Goal: Transaction & Acquisition: Complete application form

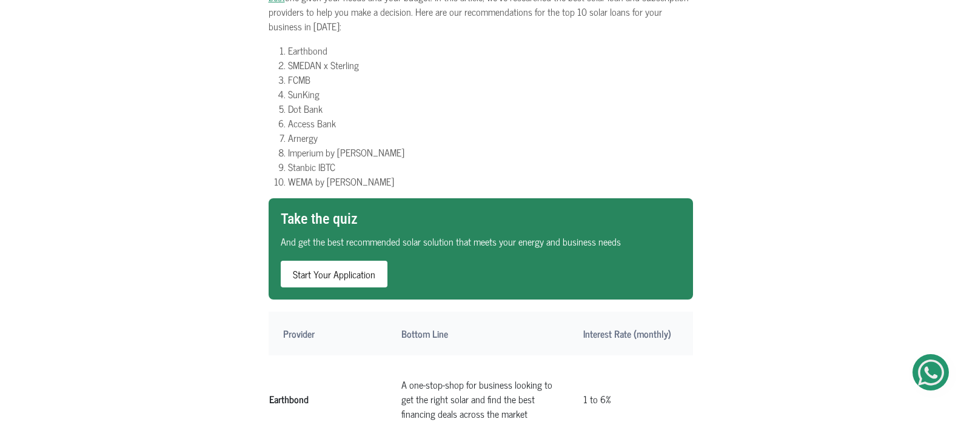
scroll to position [453, 0]
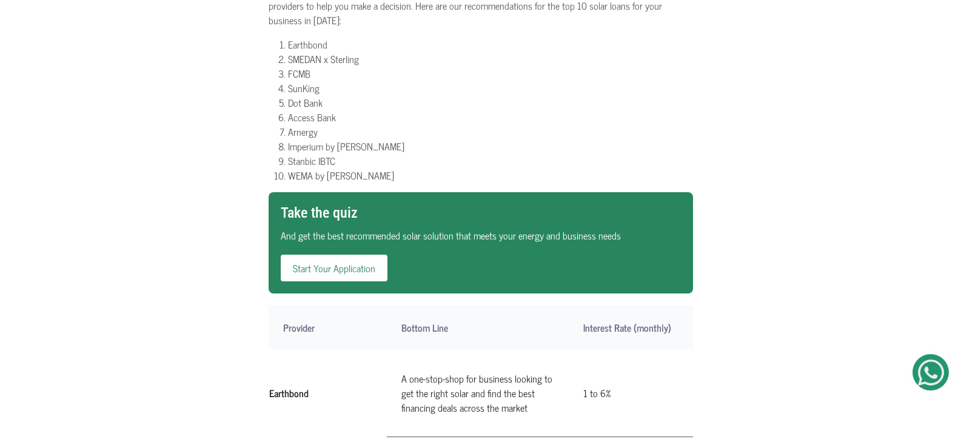
click at [364, 255] on link "Start Your Application" at bounding box center [334, 268] width 107 height 27
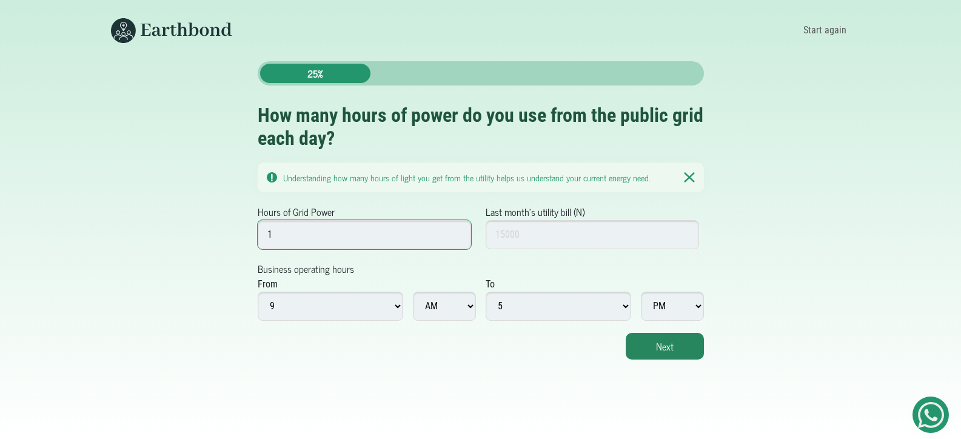
click at [457, 233] on input "1" at bounding box center [365, 234] width 214 height 29
click at [457, 233] on input "2" at bounding box center [365, 234] width 214 height 29
click at [457, 233] on input "3" at bounding box center [365, 234] width 214 height 29
click at [457, 233] on input "4" at bounding box center [365, 234] width 214 height 29
click at [457, 233] on input "5" at bounding box center [365, 234] width 214 height 29
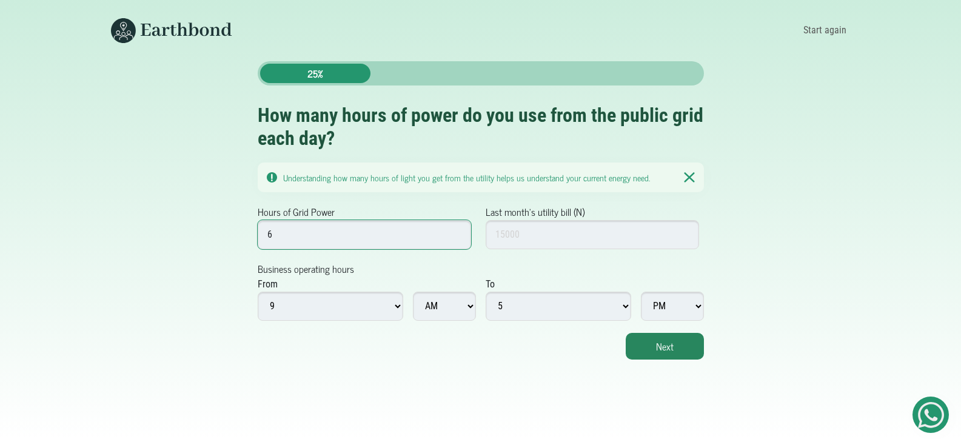
click at [457, 233] on input "6" at bounding box center [365, 234] width 214 height 29
click at [457, 233] on input "7" at bounding box center [365, 234] width 214 height 29
type input "6"
click at [456, 236] on input "6" at bounding box center [365, 234] width 214 height 29
click at [522, 241] on input "Last month's utility bill (N)" at bounding box center [592, 234] width 214 height 29
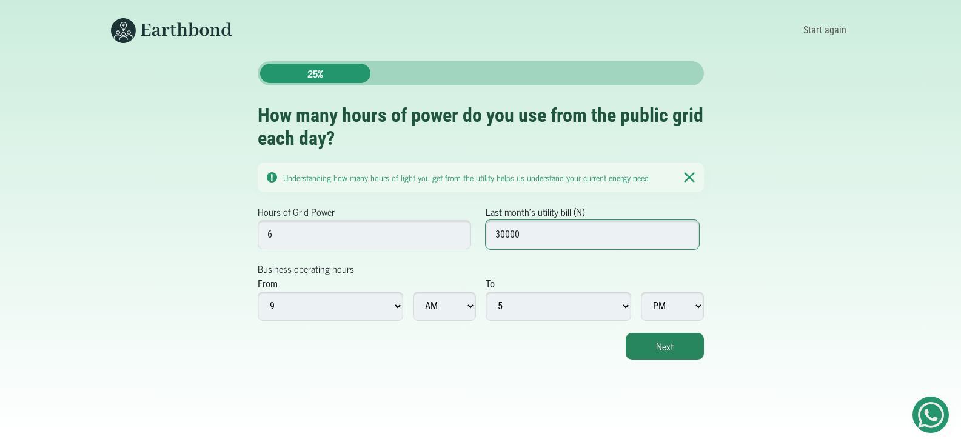
type input "30000"
click at [399, 304] on select "1 2 3 4 5 6 7 8 9 10 11 12" at bounding box center [330, 306] width 145 height 29
select select "8"
click at [258, 292] on select "1 2 3 4 5 6 7 8 9 10 11 12" at bounding box center [330, 306] width 145 height 29
click at [658, 339] on button "Next" at bounding box center [664, 346] width 78 height 27
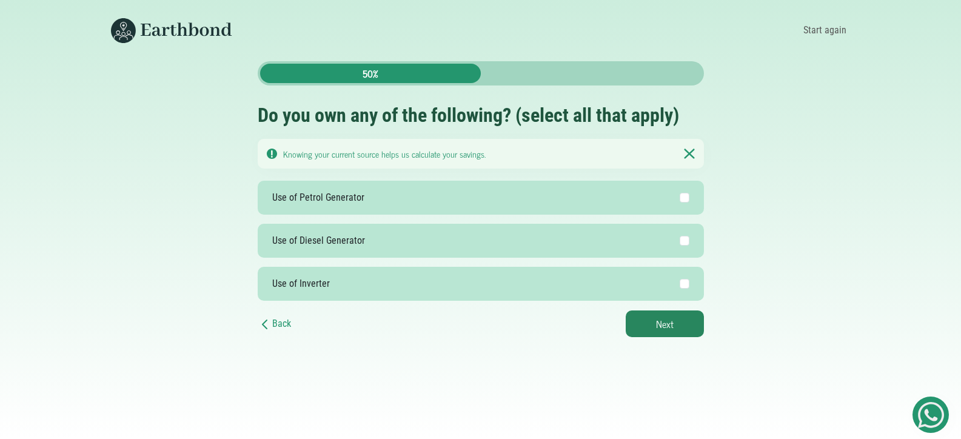
click at [635, 203] on label "Use of Petrol Generator" at bounding box center [481, 198] width 446 height 34
click at [679, 202] on input "Use of Petrol Generator" at bounding box center [684, 198] width 10 height 10
checkbox input "true"
click at [689, 327] on button "Next" at bounding box center [664, 323] width 78 height 27
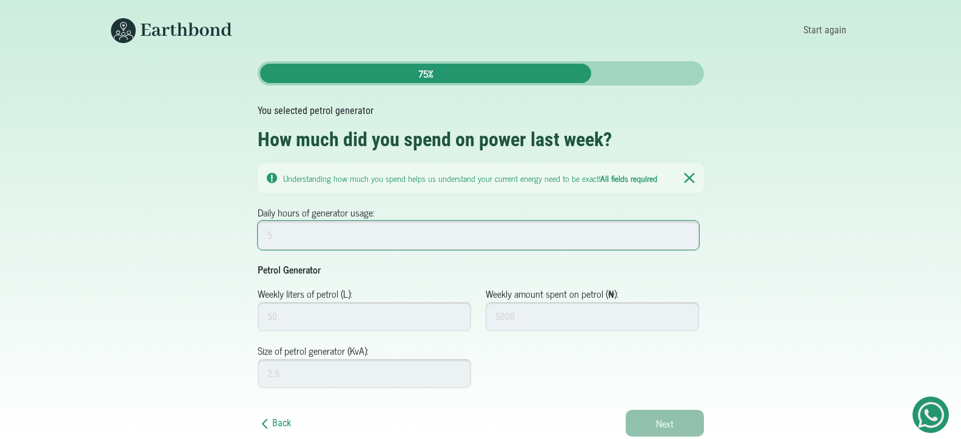
click at [444, 244] on input "Daily hours of generator usage:" at bounding box center [479, 235] width 442 height 29
type input "6"
click at [315, 324] on input "Weekly liters of petrol (L):" at bounding box center [365, 316] width 214 height 29
click at [455, 313] on input "1" at bounding box center [365, 316] width 214 height 29
click at [455, 313] on input "2" at bounding box center [365, 316] width 214 height 29
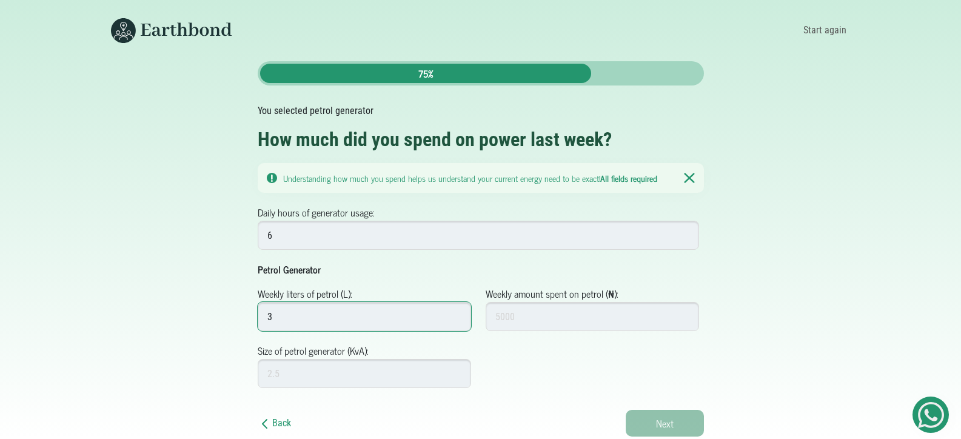
click at [455, 313] on input "3" at bounding box center [365, 316] width 214 height 29
click at [455, 313] on input "4" at bounding box center [365, 316] width 214 height 29
click at [455, 313] on input "5" at bounding box center [365, 316] width 214 height 29
click at [455, 313] on input "6" at bounding box center [365, 316] width 214 height 29
click at [455, 313] on input "7" at bounding box center [365, 316] width 214 height 29
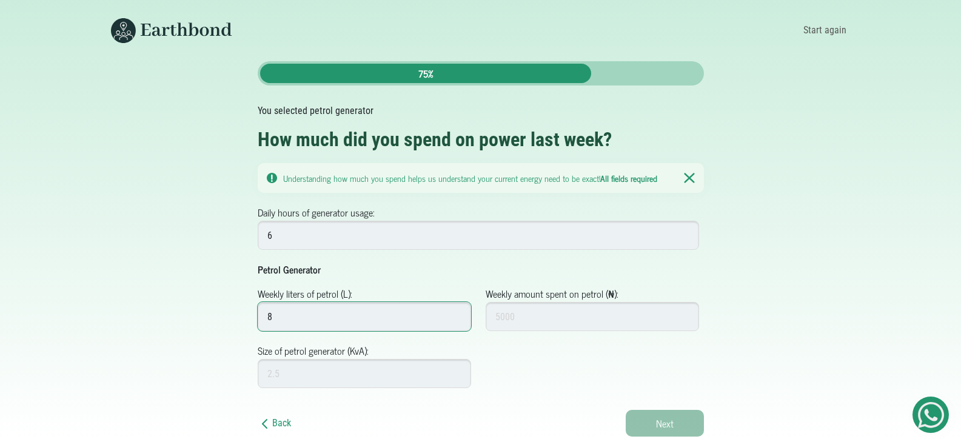
click at [455, 313] on input "8" at bounding box center [365, 316] width 214 height 29
click at [455, 313] on input "9" at bounding box center [365, 316] width 214 height 29
click at [455, 313] on input "10" at bounding box center [365, 316] width 214 height 29
click at [455, 313] on input "11" at bounding box center [365, 316] width 214 height 29
click at [455, 313] on input "12" at bounding box center [365, 316] width 214 height 29
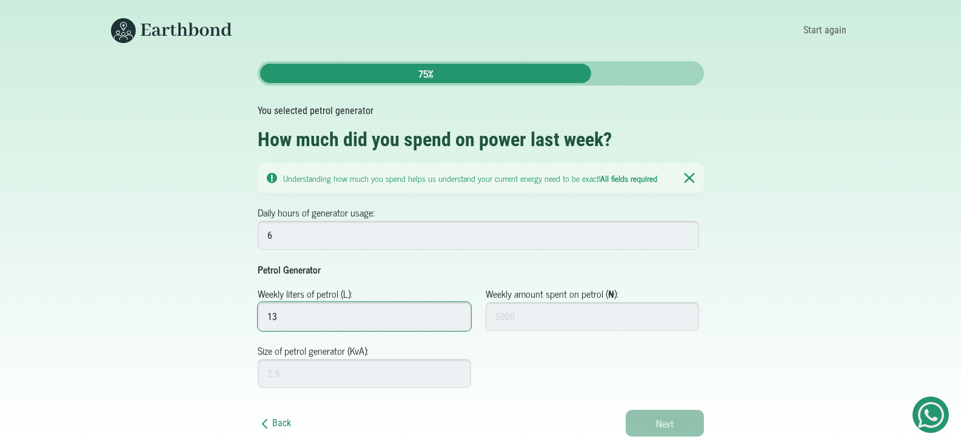
click at [455, 313] on input "13" at bounding box center [365, 316] width 214 height 29
click at [455, 313] on input "14" at bounding box center [365, 316] width 214 height 29
click at [455, 313] on input "15" at bounding box center [365, 316] width 214 height 29
click at [455, 313] on input "16" at bounding box center [365, 316] width 214 height 29
click at [455, 313] on input "17" at bounding box center [365, 316] width 214 height 29
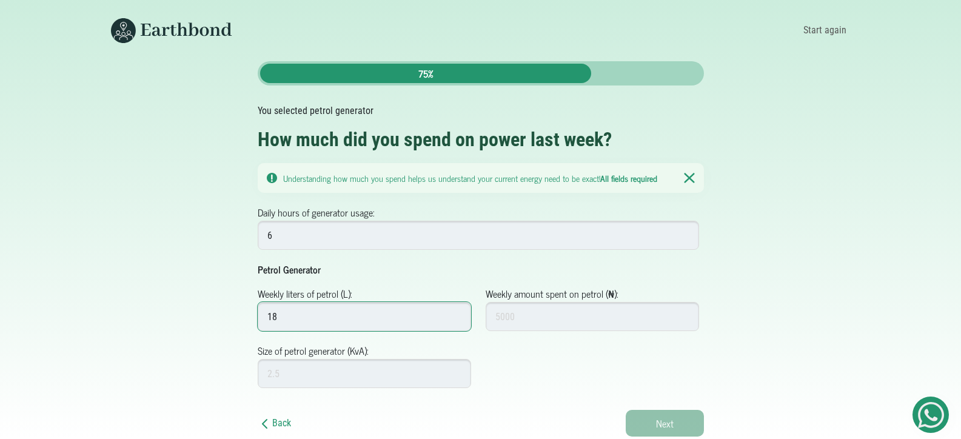
click at [455, 313] on input "18" at bounding box center [365, 316] width 214 height 29
click at [455, 313] on input "19" at bounding box center [365, 316] width 214 height 29
click at [455, 313] on input "20" at bounding box center [365, 316] width 214 height 29
click at [455, 313] on input "21" at bounding box center [365, 316] width 214 height 29
click at [455, 313] on input "22" at bounding box center [365, 316] width 214 height 29
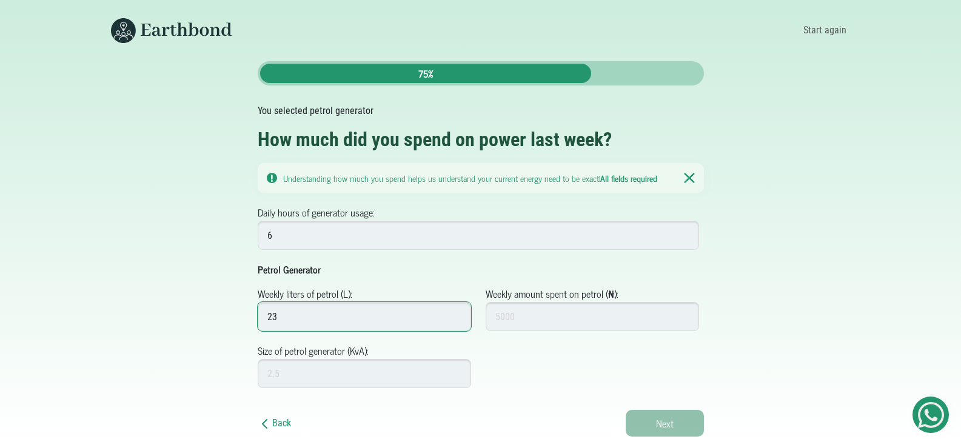
click at [455, 313] on input "23" at bounding box center [365, 316] width 214 height 29
click at [455, 313] on input "24" at bounding box center [365, 316] width 214 height 29
click at [455, 313] on input "25" at bounding box center [365, 316] width 214 height 29
click at [455, 313] on input "26" at bounding box center [365, 316] width 214 height 29
click at [455, 313] on input "27" at bounding box center [365, 316] width 214 height 29
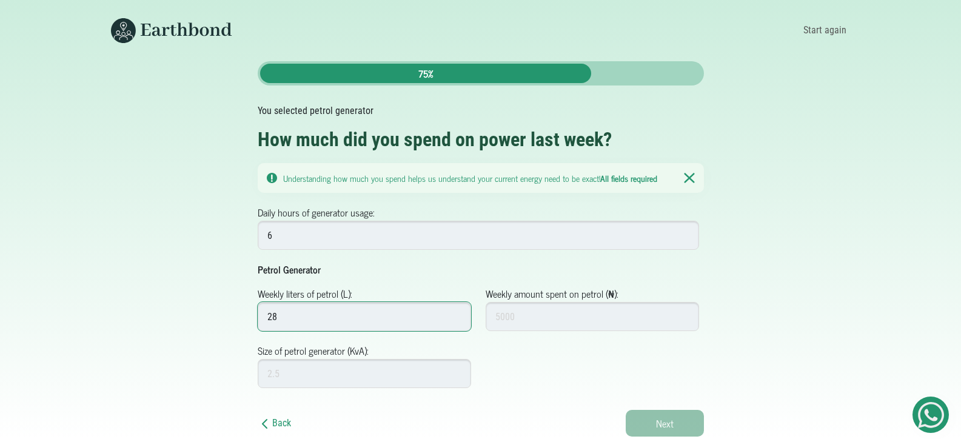
click at [455, 313] on input "28" at bounding box center [365, 316] width 214 height 29
click at [455, 313] on input "29" at bounding box center [365, 316] width 214 height 29
click at [455, 313] on input "30" at bounding box center [365, 316] width 214 height 29
click at [455, 313] on input "31" at bounding box center [365, 316] width 214 height 29
click at [455, 313] on input "32" at bounding box center [365, 316] width 214 height 29
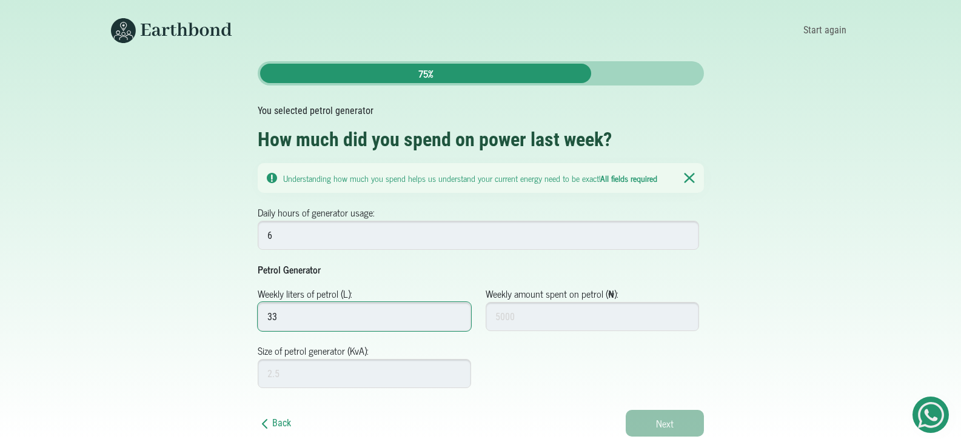
click at [455, 313] on input "33" at bounding box center [365, 316] width 214 height 29
click at [455, 313] on input "34" at bounding box center [365, 316] width 214 height 29
type input "35"
click at [455, 313] on input "35" at bounding box center [365, 316] width 214 height 29
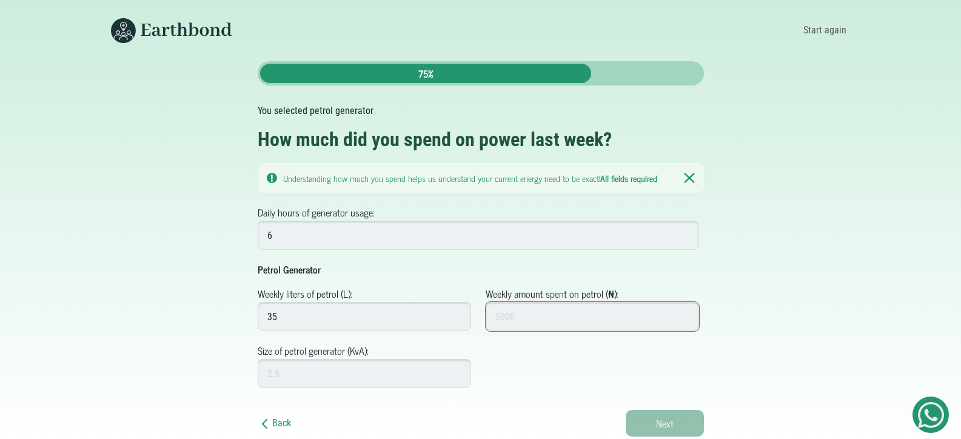
click at [598, 312] on input "Weekly amount spent on petrol (₦):" at bounding box center [592, 316] width 214 height 29
type input "30275"
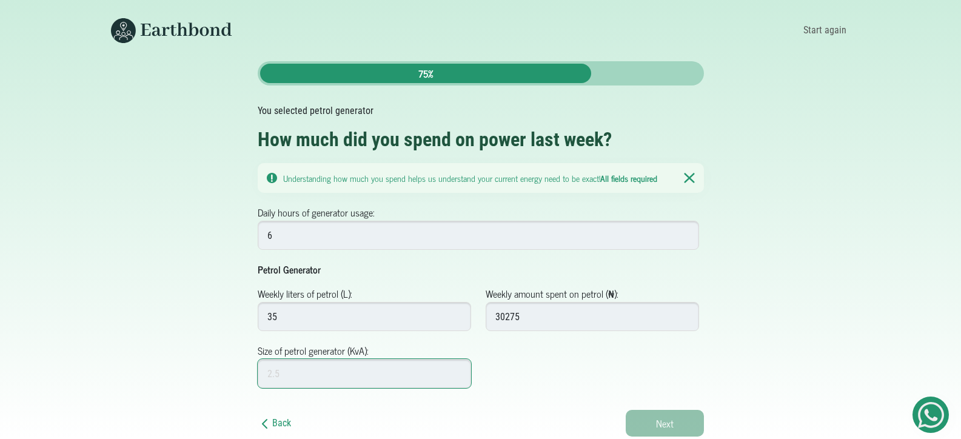
click at [365, 368] on input "Size of petrol generator (KvA):" at bounding box center [365, 373] width 214 height 29
click at [458, 371] on input "1.5" at bounding box center [365, 373] width 214 height 29
click at [458, 371] on input "1.6" at bounding box center [365, 373] width 214 height 29
click at [458, 371] on input "1.7" at bounding box center [365, 373] width 214 height 29
click at [458, 371] on input "1.8" at bounding box center [365, 373] width 214 height 29
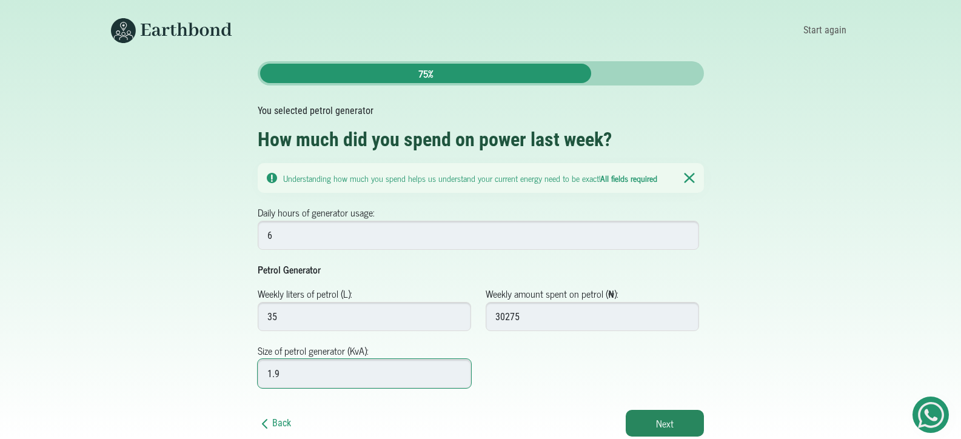
click at [458, 371] on input "1.9" at bounding box center [365, 373] width 214 height 29
click at [458, 371] on input "2" at bounding box center [365, 373] width 214 height 29
click at [458, 371] on input "2.1" at bounding box center [365, 373] width 214 height 29
click at [458, 371] on input "2.2" at bounding box center [365, 373] width 214 height 29
click at [458, 371] on input "2.3" at bounding box center [365, 373] width 214 height 29
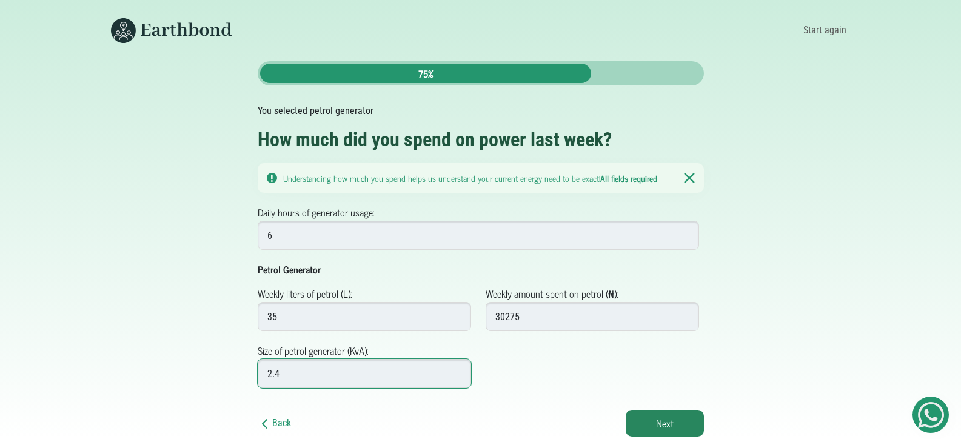
click at [458, 371] on input "2.4" at bounding box center [365, 373] width 214 height 29
click at [458, 371] on input "2.5" at bounding box center [365, 373] width 214 height 29
click at [458, 371] on input "2.6" at bounding box center [365, 373] width 214 height 29
click at [458, 371] on input "2.7" at bounding box center [365, 373] width 214 height 29
click at [458, 371] on input "2.8" at bounding box center [365, 373] width 214 height 29
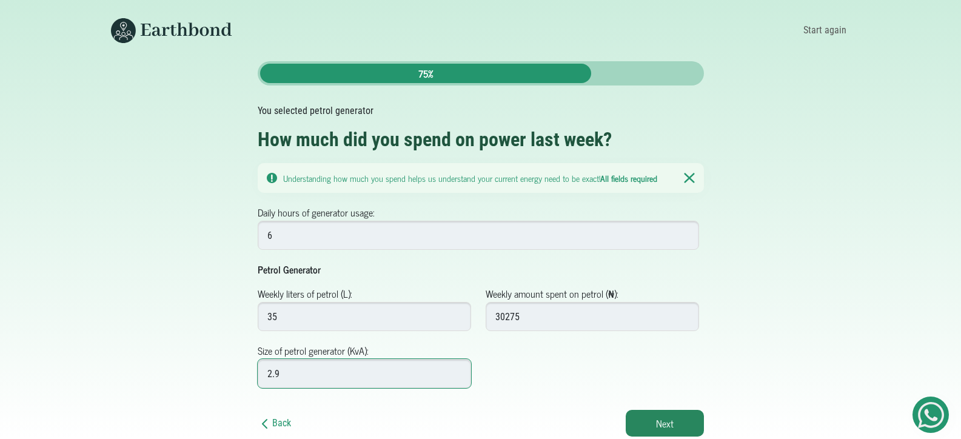
click at [458, 371] on input "2.9" at bounding box center [365, 373] width 214 height 29
click at [458, 371] on input "3" at bounding box center [365, 373] width 214 height 29
click at [458, 371] on input "3.1" at bounding box center [365, 373] width 214 height 29
click at [458, 371] on input "3.2" at bounding box center [365, 373] width 214 height 29
click at [458, 371] on input "3.3" at bounding box center [365, 373] width 214 height 29
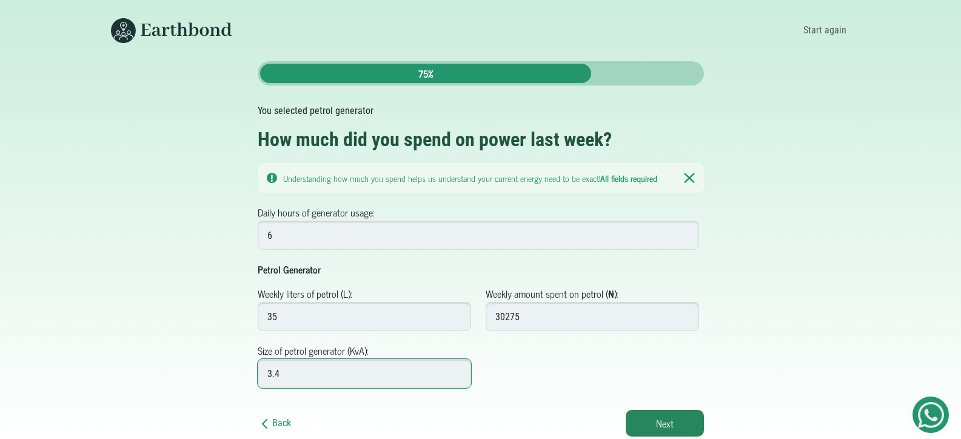
click at [458, 371] on input "3.4" at bounding box center [365, 373] width 214 height 29
click at [458, 371] on input "3.5" at bounding box center [365, 373] width 214 height 29
click at [458, 371] on input "3.6" at bounding box center [365, 373] width 214 height 29
click at [458, 371] on input "3.7" at bounding box center [365, 373] width 214 height 29
click at [458, 371] on input "3.8" at bounding box center [365, 373] width 214 height 29
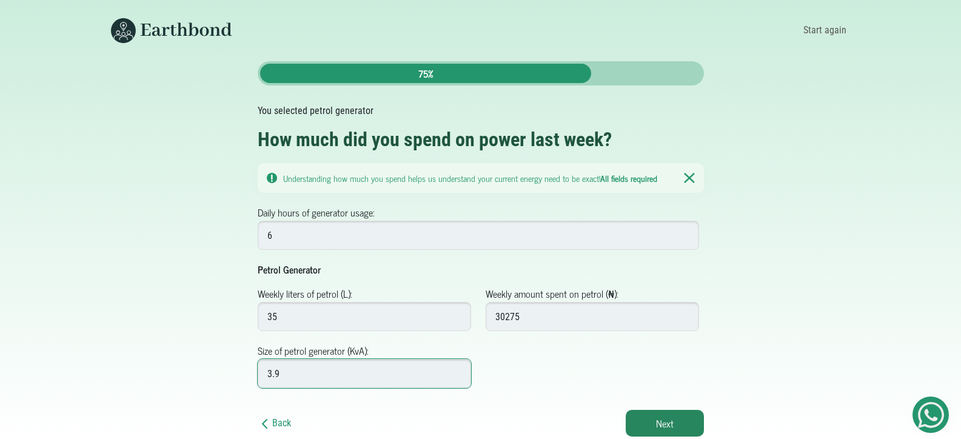
click at [458, 371] on input "3.9" at bounding box center [365, 373] width 214 height 29
click at [458, 371] on input "4" at bounding box center [365, 373] width 214 height 29
click at [458, 371] on input "4.1" at bounding box center [365, 373] width 214 height 29
click at [458, 371] on input "4.2" at bounding box center [365, 373] width 214 height 29
click at [458, 371] on input "4.3" at bounding box center [365, 373] width 214 height 29
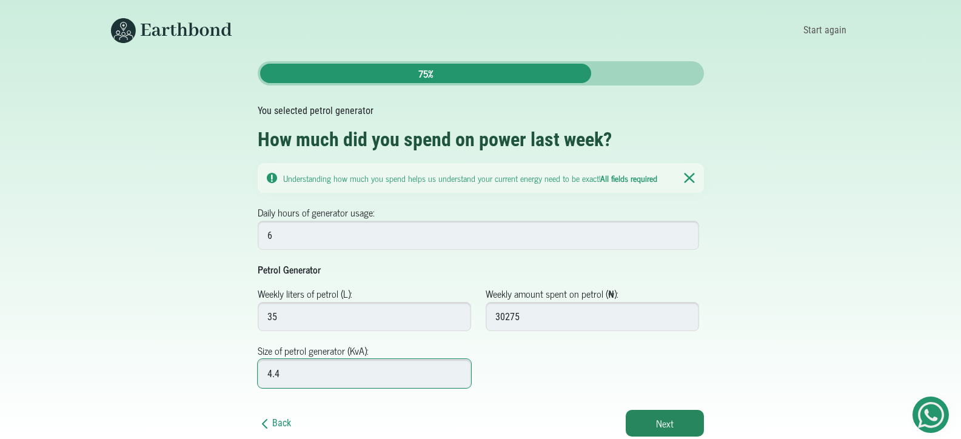
click at [458, 371] on input "4.4" at bounding box center [365, 373] width 214 height 29
click at [458, 371] on input "4.5" at bounding box center [365, 373] width 214 height 29
click at [458, 371] on input "4.6" at bounding box center [365, 373] width 214 height 29
click at [458, 371] on input "4.7" at bounding box center [365, 373] width 214 height 29
click at [458, 371] on input "4.8" at bounding box center [365, 373] width 214 height 29
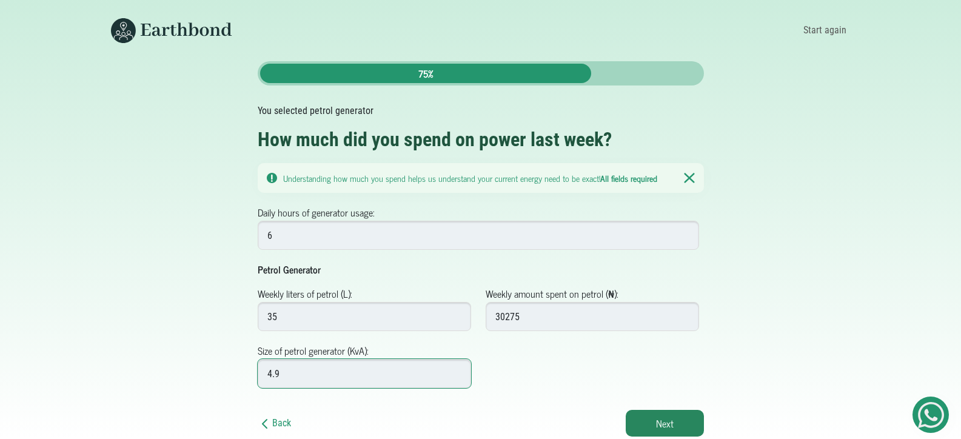
click at [458, 371] on input "4.9" at bounding box center [365, 373] width 214 height 29
click at [458, 371] on input "5" at bounding box center [365, 373] width 214 height 29
click at [458, 371] on input "5.1" at bounding box center [365, 373] width 214 height 29
click at [458, 371] on input "5.2" at bounding box center [365, 373] width 214 height 29
click at [458, 371] on input "5.3" at bounding box center [365, 373] width 214 height 29
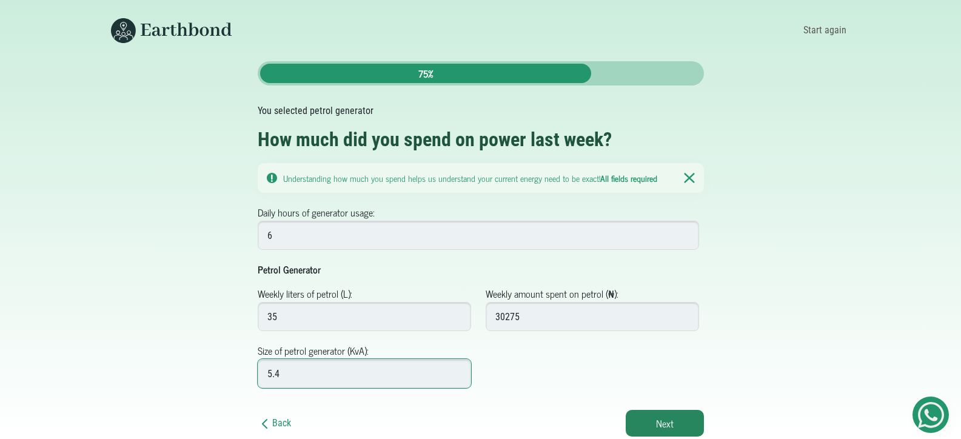
click at [458, 371] on input "5.4" at bounding box center [365, 373] width 214 height 29
type input "5.5"
click at [458, 371] on input "5.5" at bounding box center [365, 373] width 214 height 29
click at [679, 421] on button "Next" at bounding box center [664, 423] width 78 height 27
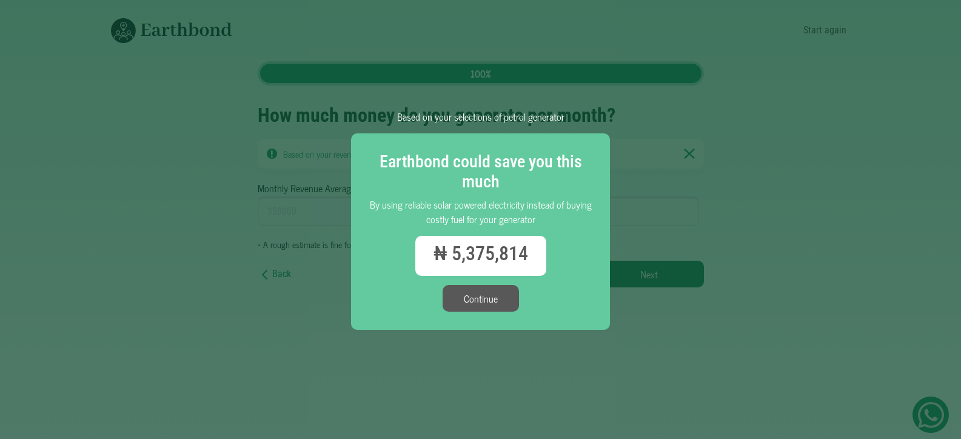
click at [498, 298] on button "Continue" at bounding box center [480, 298] width 76 height 27
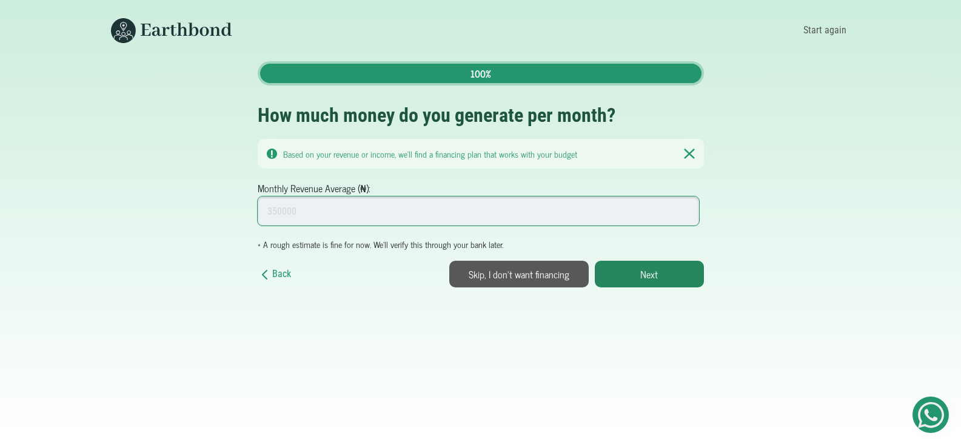
click at [291, 213] on input "Monthly Revenue Average (₦):" at bounding box center [479, 210] width 442 height 29
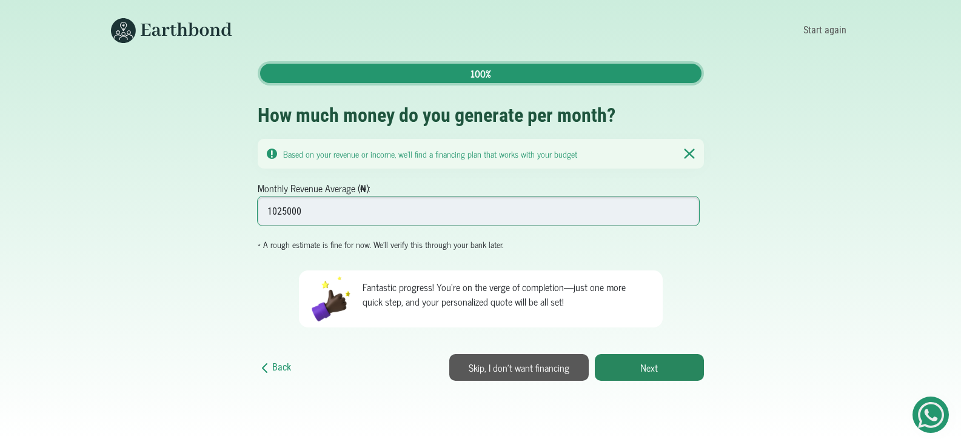
click at [288, 211] on input "1025000" at bounding box center [479, 210] width 442 height 29
click at [329, 215] on input "1025000" at bounding box center [479, 210] width 442 height 29
drag, startPoint x: 329, startPoint y: 215, endPoint x: 267, endPoint y: 214, distance: 62.4
click at [267, 214] on input "1025000" at bounding box center [479, 210] width 442 height 29
type input "345000"
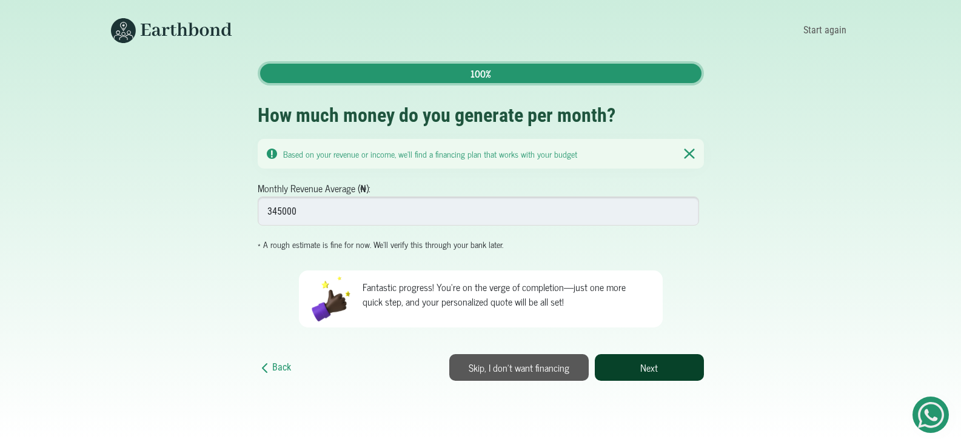
click at [615, 364] on button "Next" at bounding box center [649, 367] width 109 height 27
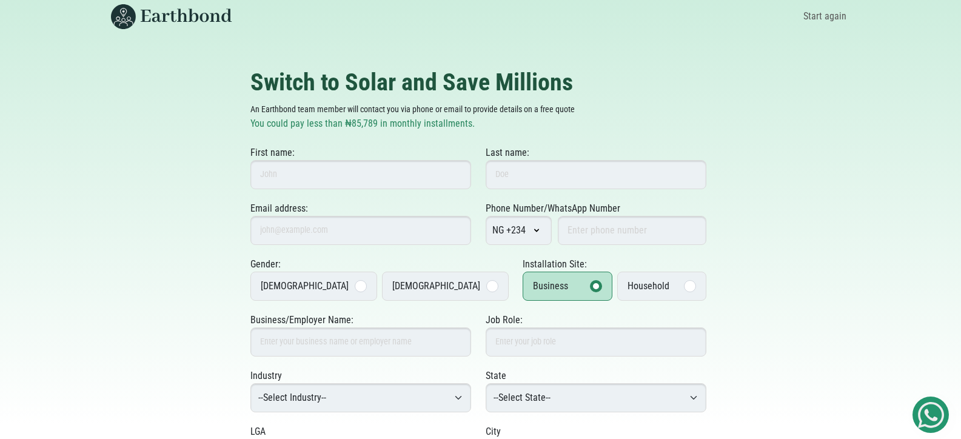
scroll to position [12, 0]
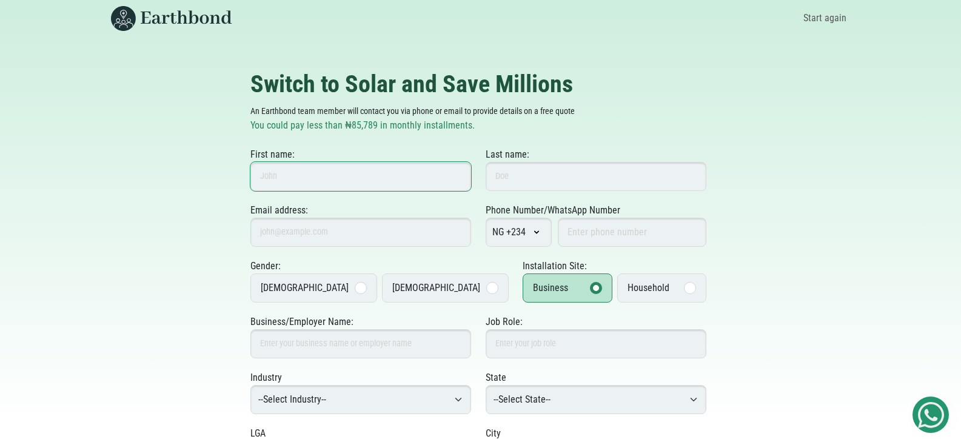
click at [428, 181] on input "First name:" at bounding box center [360, 176] width 221 height 29
type input "Opeyemi"
click at [518, 183] on input "Last name:" at bounding box center [595, 176] width 221 height 29
type input "Ekundayo"
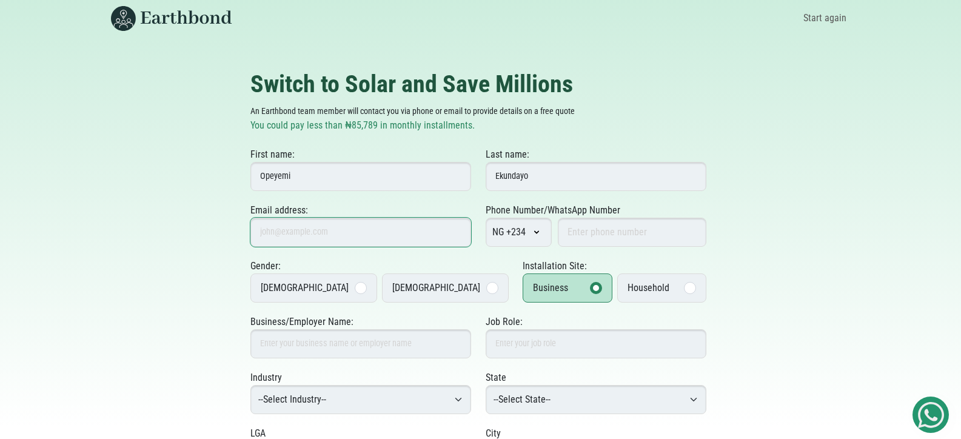
click at [379, 235] on input "Email address:" at bounding box center [360, 232] width 221 height 29
type input "[EMAIL_ADDRESS][DOMAIN_NAME]"
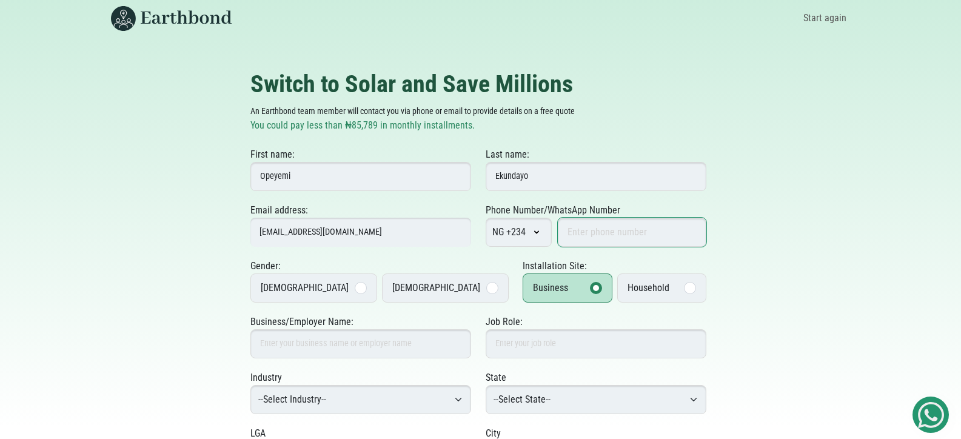
click at [592, 227] on input "Phone Number/WhatsApp Number" at bounding box center [632, 232] width 148 height 29
type input "8130395235"
click at [413, 285] on label "Female" at bounding box center [445, 287] width 127 height 29
click at [0, 0] on input "Female" at bounding box center [0, 0] width 0 height 0
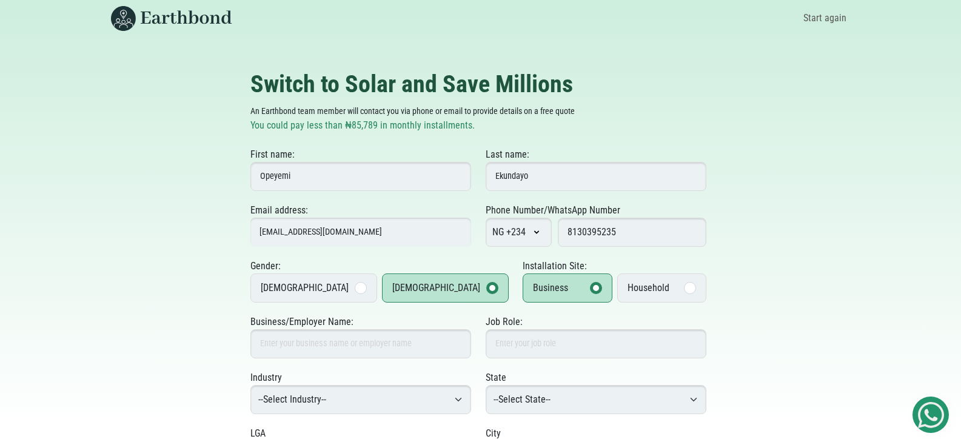
click at [628, 295] on div "Household" at bounding box center [648, 288] width 42 height 15
click at [0, 0] on input "Household" at bounding box center [0, 0] width 0 height 0
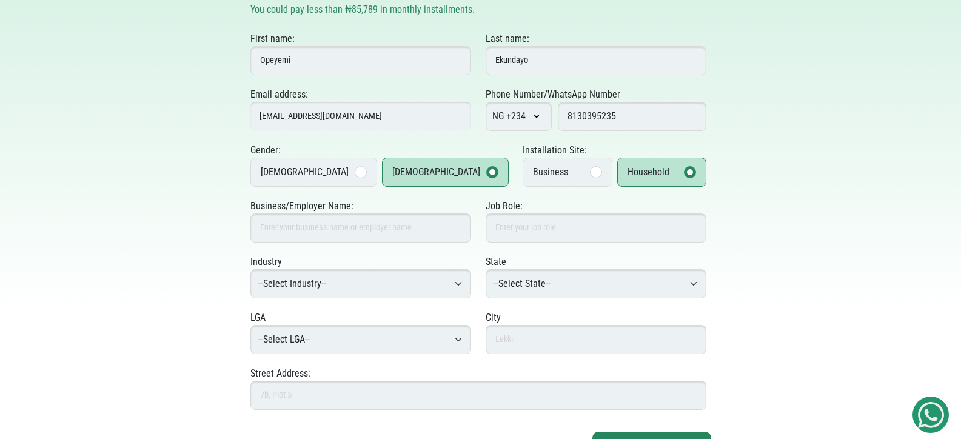
scroll to position [141, 0]
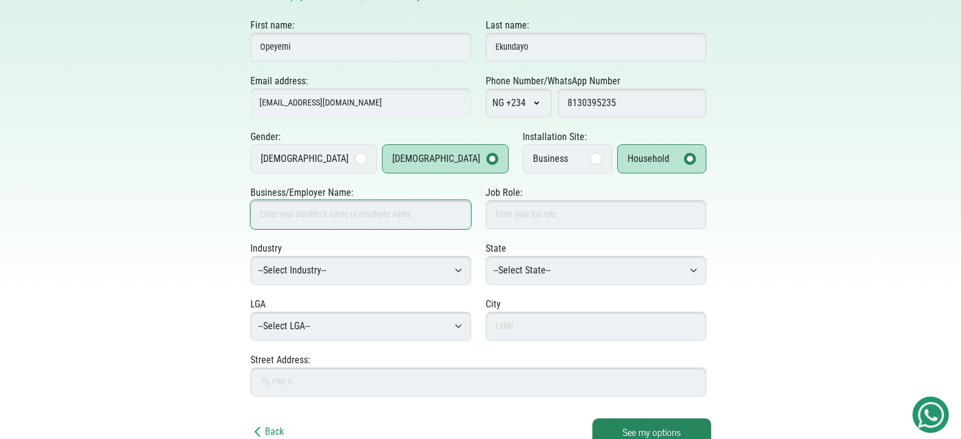
click at [382, 227] on input "Business/Employer Name:" at bounding box center [360, 214] width 221 height 29
type input "Opeyemi Ekundayo"
click at [514, 212] on input "Job Role:" at bounding box center [595, 214] width 221 height 29
type input "concierge Services"
click at [356, 219] on input "Opeyemi Ekundayo" at bounding box center [360, 214] width 221 height 29
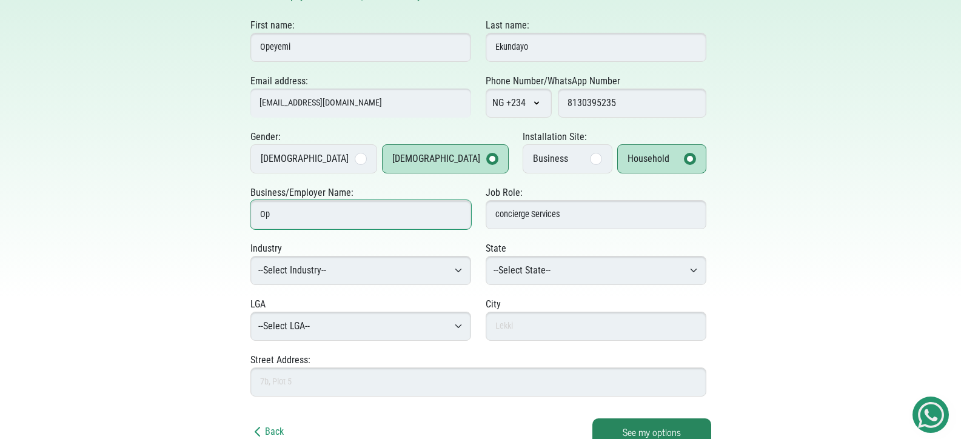
type input "O"
click at [333, 212] on input "Business/Employer Name:" at bounding box center [360, 214] width 221 height 29
type input "6/11 marketrun Elite"
click at [334, 271] on select "--Select Industry-- Agriculture Agro-Processing Advertising & Public Relations …" at bounding box center [360, 270] width 221 height 29
select select "Food & Beverage"
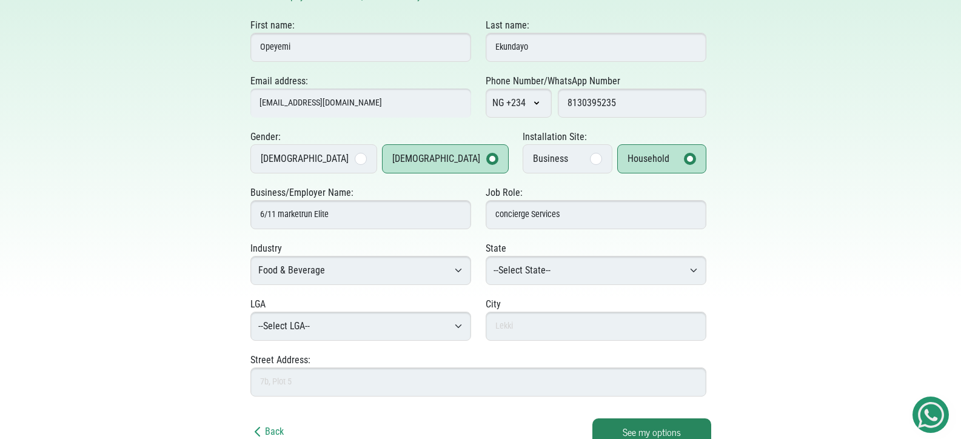
click at [250, 256] on select "--Select Industry-- Agriculture Agro-Processing Advertising & Public Relations …" at bounding box center [360, 270] width 221 height 29
click at [549, 264] on select "--Select State-- Abia Adamawa Akwa Ibom Anambra Bauchi Bayelsa Benue Borno Cros…" at bounding box center [595, 270] width 221 height 29
select select "Lagos"
click at [485, 256] on select "--Select State-- Abia Adamawa Akwa Ibom Anambra Bauchi Bayelsa Benue Borno Cros…" at bounding box center [595, 270] width 221 height 29
click at [525, 331] on input "text" at bounding box center [595, 326] width 221 height 29
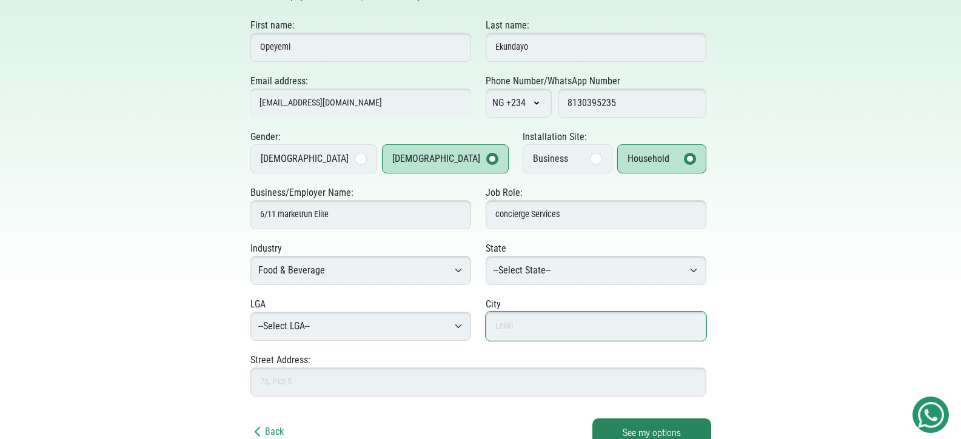
type input "[GEOGRAPHIC_DATA]"
click at [431, 332] on select "--Select LGA-- Agege Ajeromi-Ifelodun Alimosho Amuwo-Odofin Apapa Badagry Epe E…" at bounding box center [360, 326] width 221 height 29
select select "Kosofe"
click at [250, 312] on select "--Select LGA-- Agege Ajeromi-Ifelodun Alimosho Amuwo-Odofin Apapa Badagry Epe E…" at bounding box center [360, 326] width 221 height 29
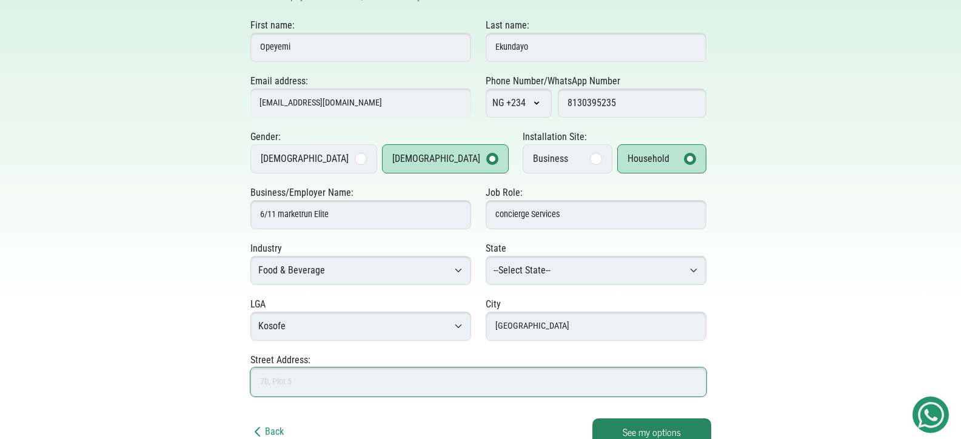
click at [356, 384] on input "Street Address:" at bounding box center [478, 381] width 456 height 29
type input "2, Ihedimbu str., Irawo bus/stop, [GEOGRAPHIC_DATA]."
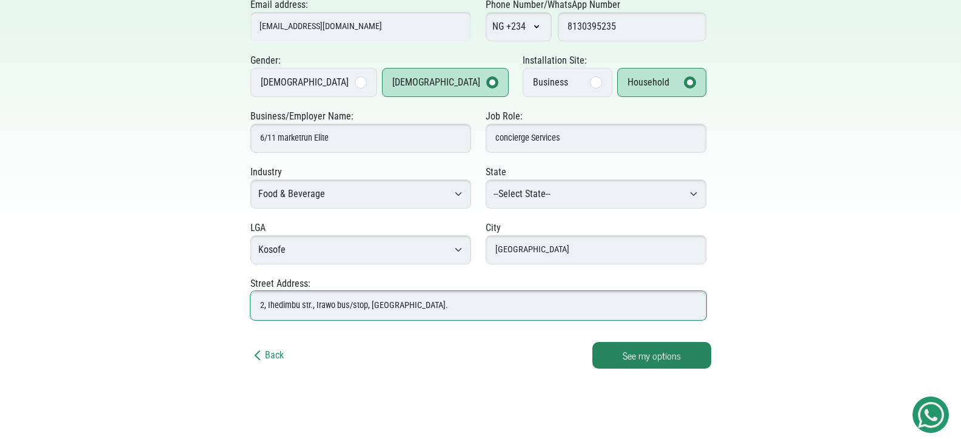
scroll to position [279, 0]
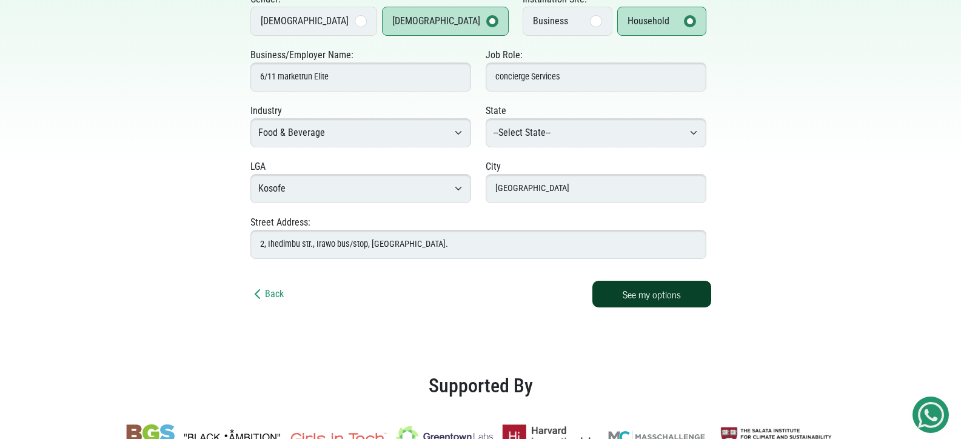
click at [665, 292] on button "See my options" at bounding box center [651, 294] width 119 height 27
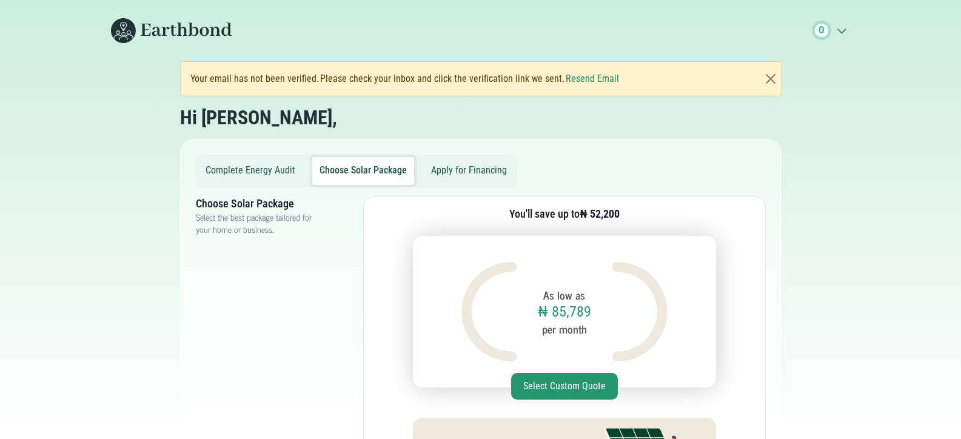
click at [463, 168] on button "Apply for Financing" at bounding box center [469, 171] width 90 height 28
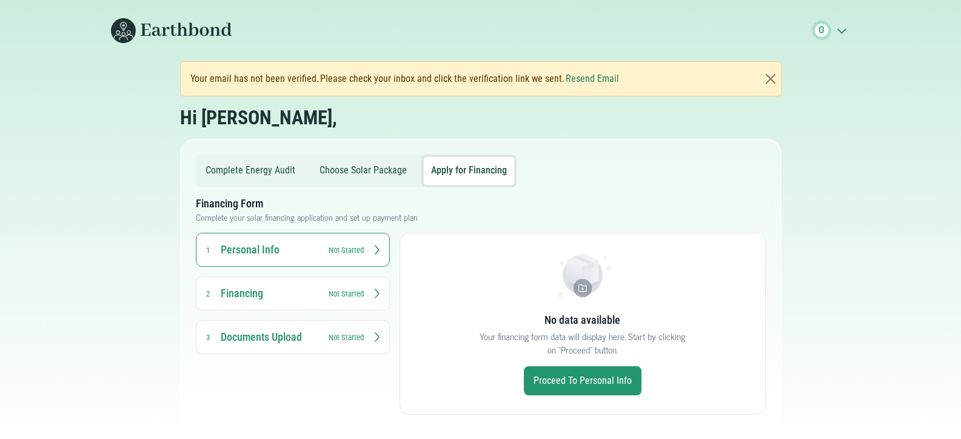
click at [370, 171] on button "Choose Solar Package" at bounding box center [363, 171] width 102 height 28
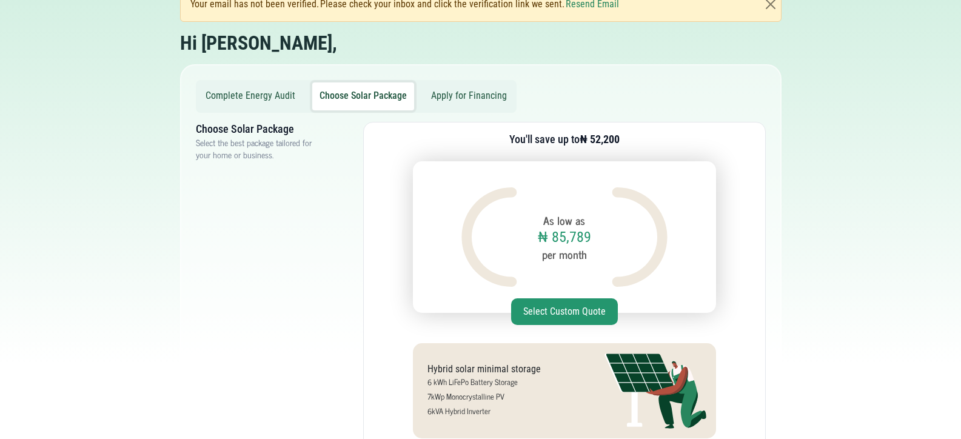
scroll to position [81, 0]
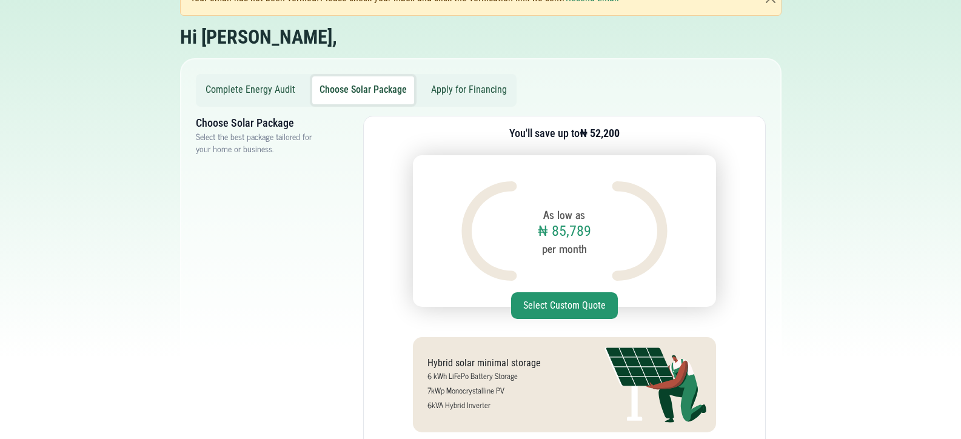
click at [467, 87] on button "Apply for Financing" at bounding box center [469, 90] width 90 height 28
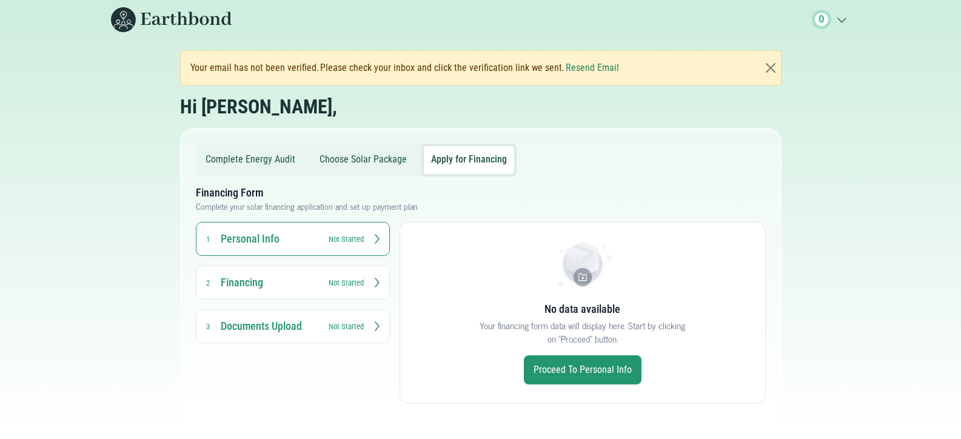
scroll to position [11, 0]
click at [370, 236] on button "Personal Info 1 Not Started" at bounding box center [293, 239] width 194 height 34
click at [349, 239] on small "Not Started" at bounding box center [345, 239] width 35 height 12
click at [247, 233] on h3 "Personal Info" at bounding box center [269, 239] width 97 height 15
click at [596, 367] on link "Proceed to Personal Info" at bounding box center [583, 369] width 118 height 29
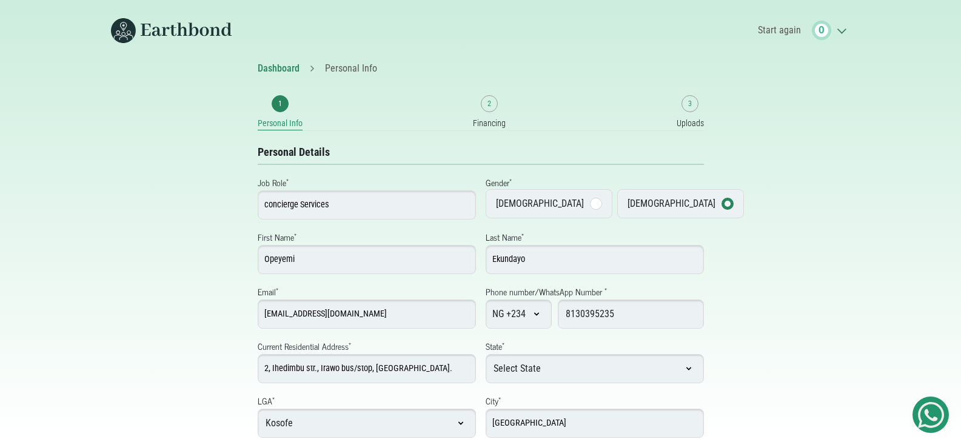
select select "[GEOGRAPHIC_DATA]"
select select "Kosofe"
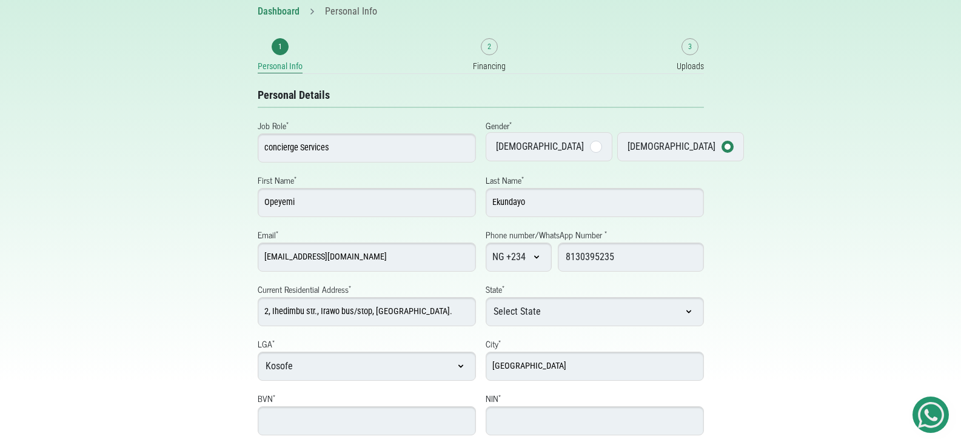
scroll to position [95, 0]
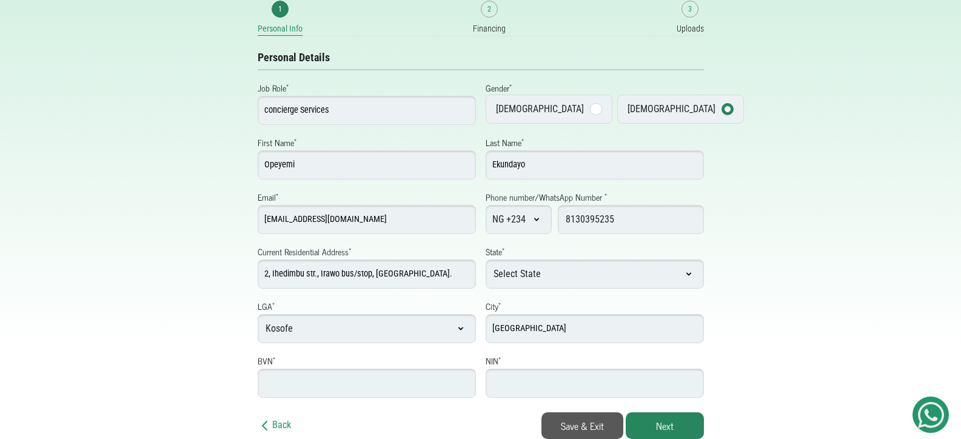
click at [517, 379] on input "NIN *" at bounding box center [594, 382] width 218 height 29
click at [399, 388] on input "BVN *" at bounding box center [367, 382] width 218 height 29
type input "22178544694"
click at [528, 381] on input "NIN *" at bounding box center [594, 382] width 218 height 29
type input "65988252034"
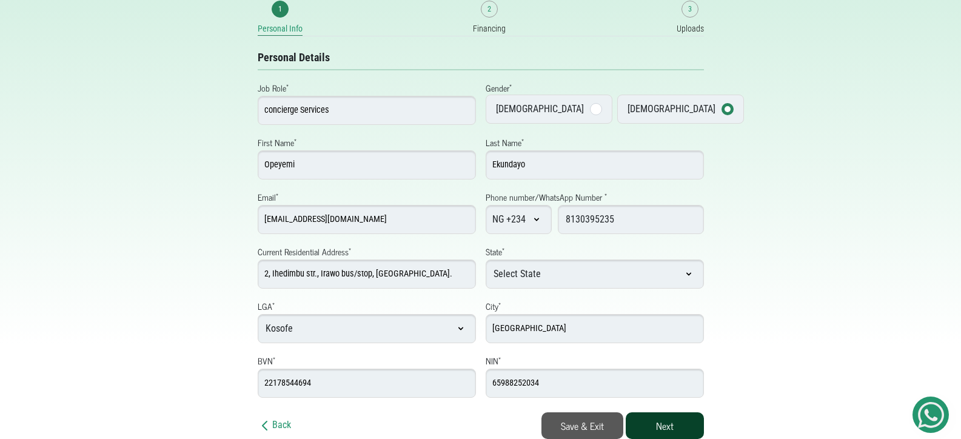
click at [645, 428] on button "Next" at bounding box center [664, 425] width 78 height 27
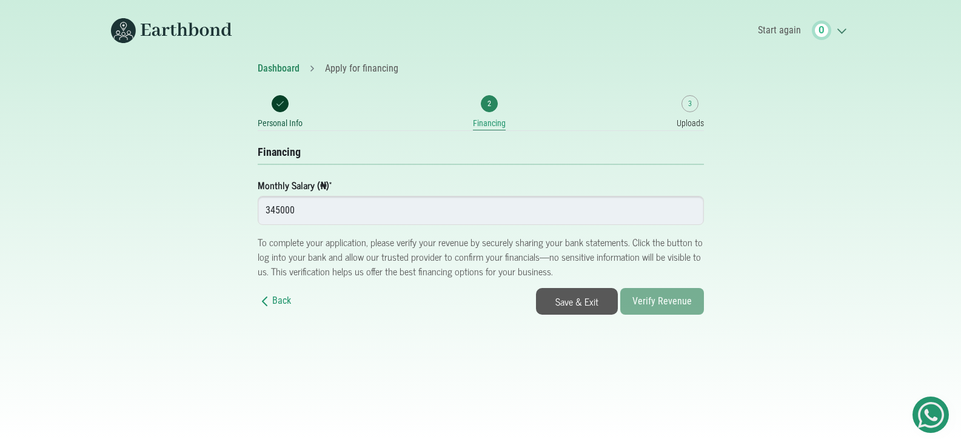
click at [350, 206] on input "345000" at bounding box center [481, 210] width 446 height 29
click at [459, 206] on input "345000" at bounding box center [481, 210] width 446 height 29
click at [691, 204] on input "345001" at bounding box center [481, 210] width 446 height 29
type input "345000"
click at [692, 105] on span "3" at bounding box center [689, 103] width 17 height 17
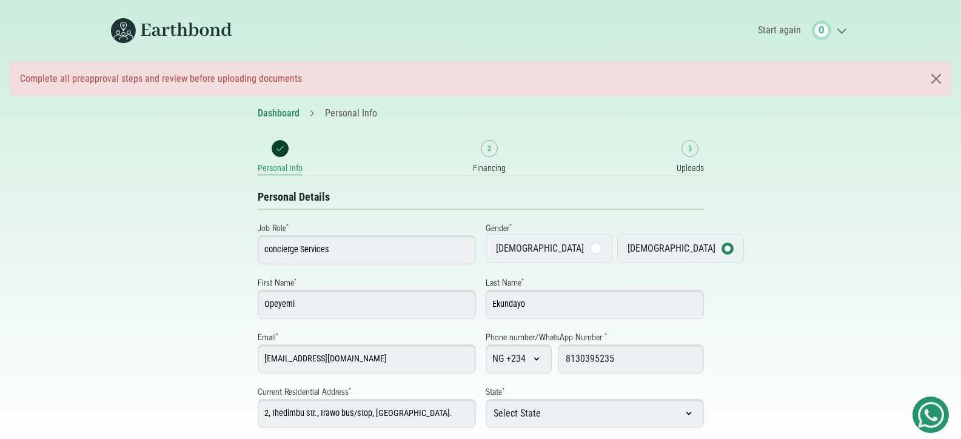
select select "[GEOGRAPHIC_DATA]"
select select "Kosofe"
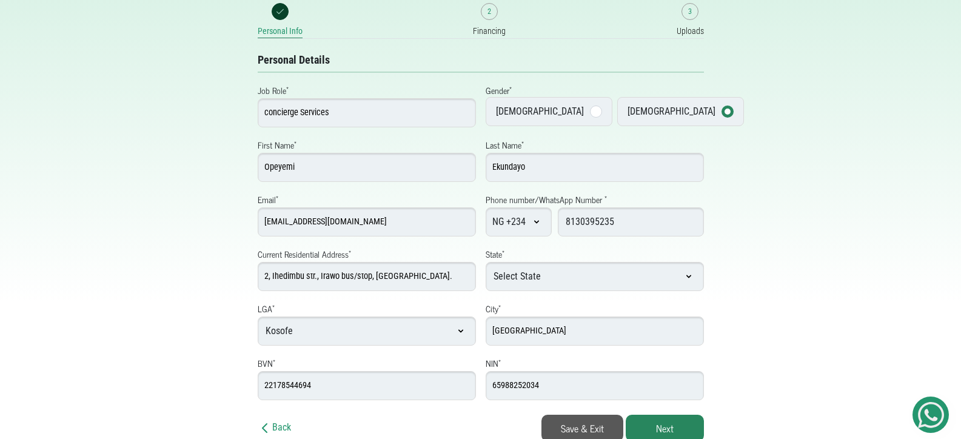
scroll to position [139, 0]
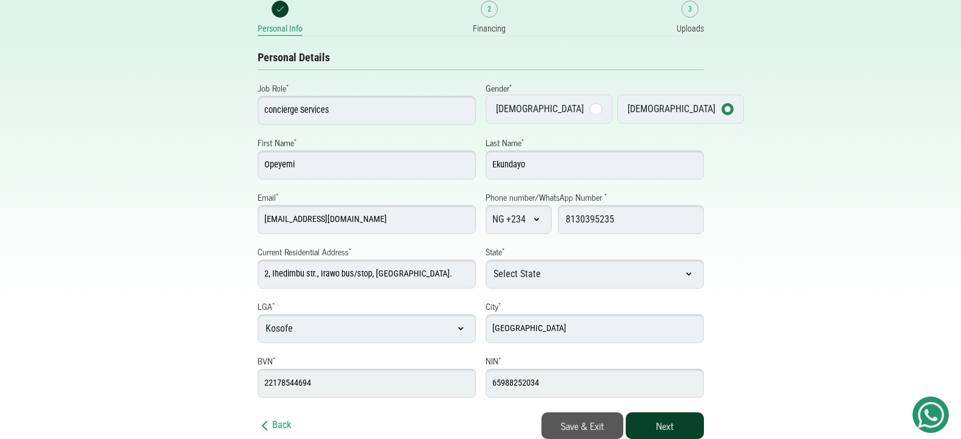
click at [652, 432] on button "Next" at bounding box center [664, 425] width 78 height 27
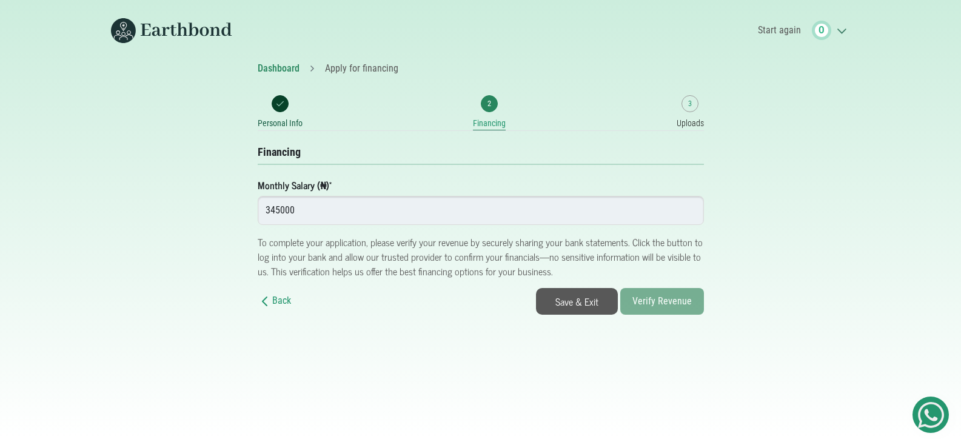
click at [418, 214] on input "345000" at bounding box center [481, 210] width 446 height 29
click at [279, 208] on input "345000" at bounding box center [481, 210] width 446 height 29
click at [259, 209] on input "345000" at bounding box center [481, 210] width 446 height 29
click at [652, 309] on button "Verify Revenue" at bounding box center [662, 301] width 84 height 27
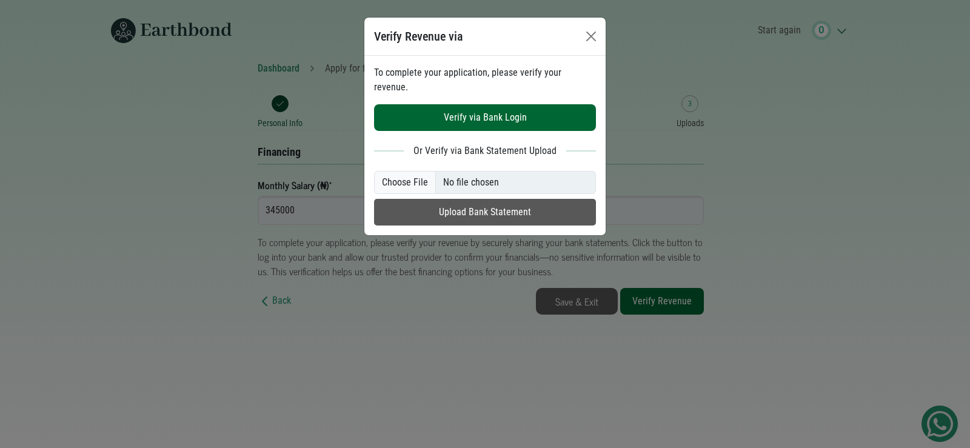
click at [510, 104] on button "Verify via Bank Login" at bounding box center [485, 117] width 222 height 27
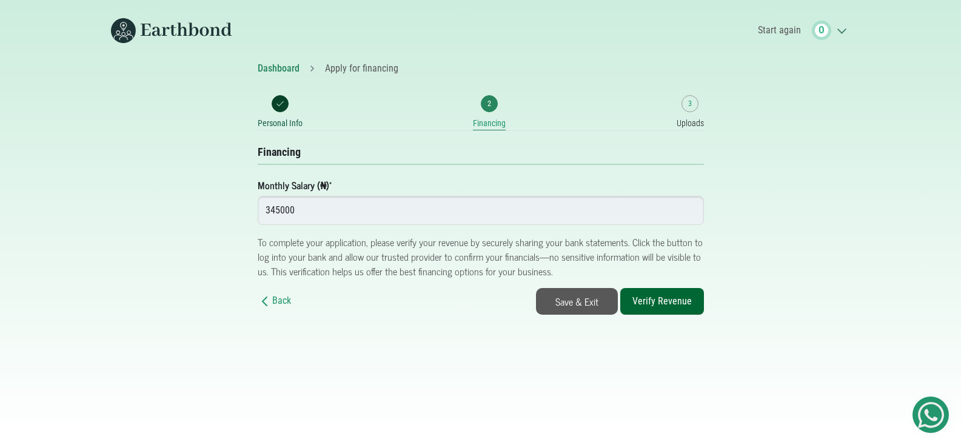
click at [266, 210] on input "345000" at bounding box center [481, 210] width 446 height 29
click at [302, 208] on input "345000" at bounding box center [481, 210] width 446 height 29
click at [670, 307] on button "Verify Revenue" at bounding box center [662, 301] width 84 height 27
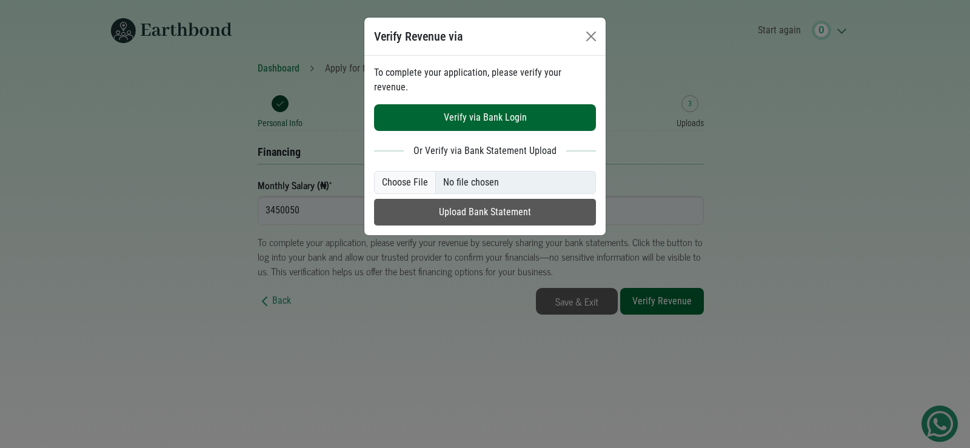
click at [523, 113] on button "Verify via Bank Login" at bounding box center [485, 117] width 222 height 27
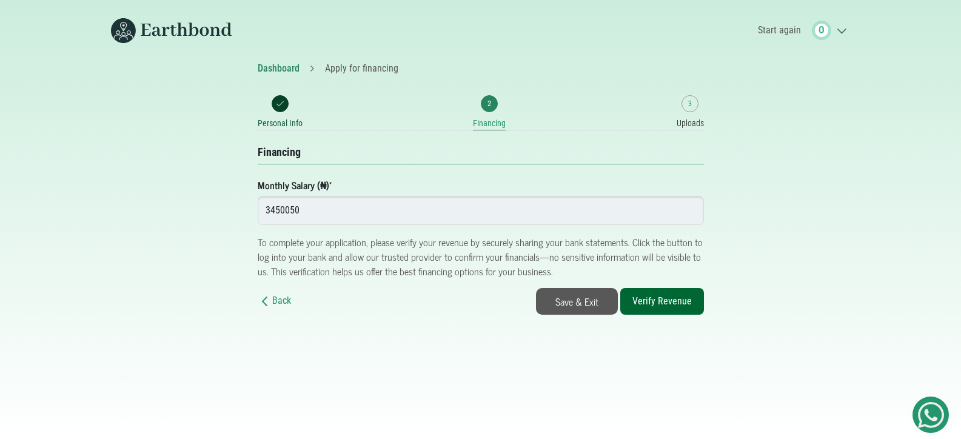
click at [354, 208] on input "3450050" at bounding box center [481, 210] width 446 height 29
type input "345000"
click at [633, 300] on button "Verify Revenue" at bounding box center [662, 301] width 84 height 27
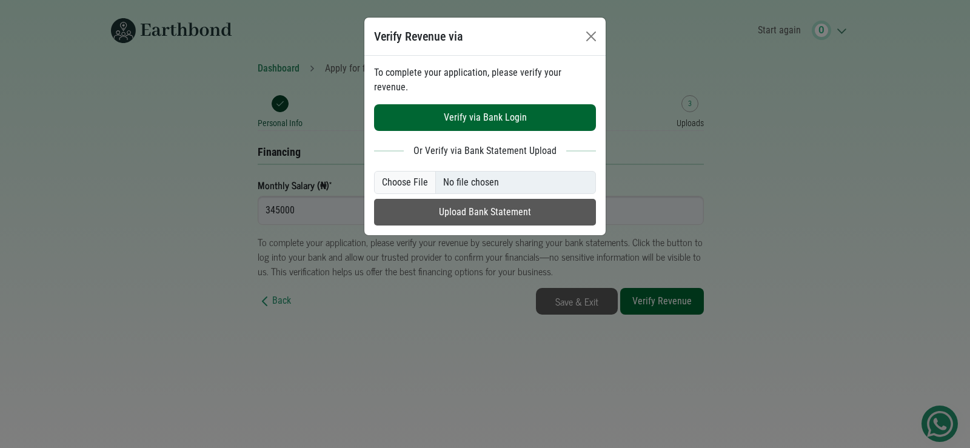
click at [483, 104] on button "Verify via Bank Login" at bounding box center [485, 117] width 222 height 27
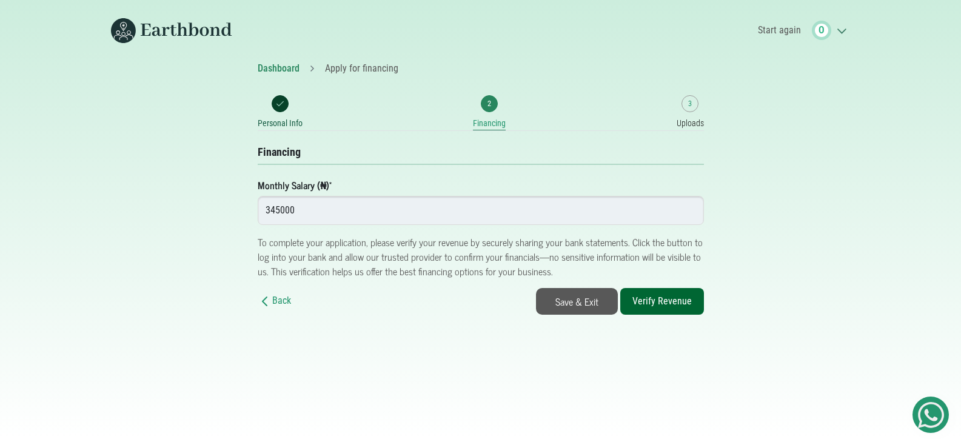
click at [836, 32] on icon ".cls-1{fill:none;stroke:#3c7b65;stroke-linecap:round;stroke-linejoin:round;stro…" at bounding box center [840, 30] width 19 height 12
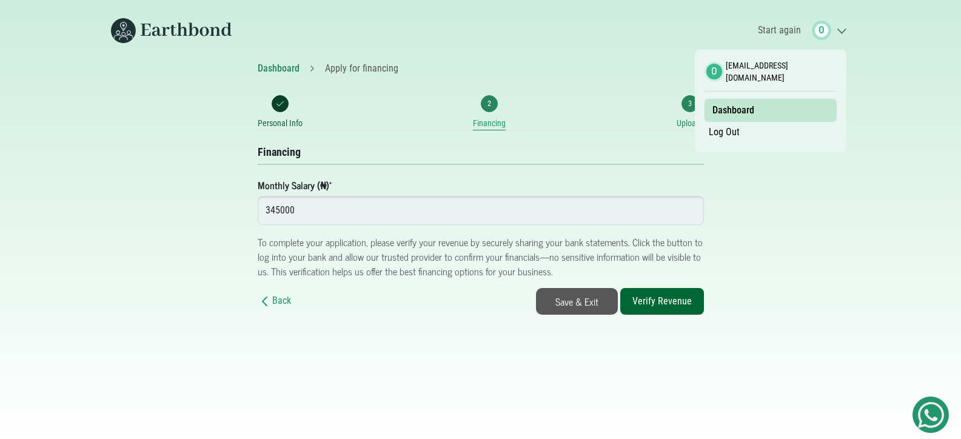
click at [688, 99] on small "3" at bounding box center [690, 103] width 4 height 11
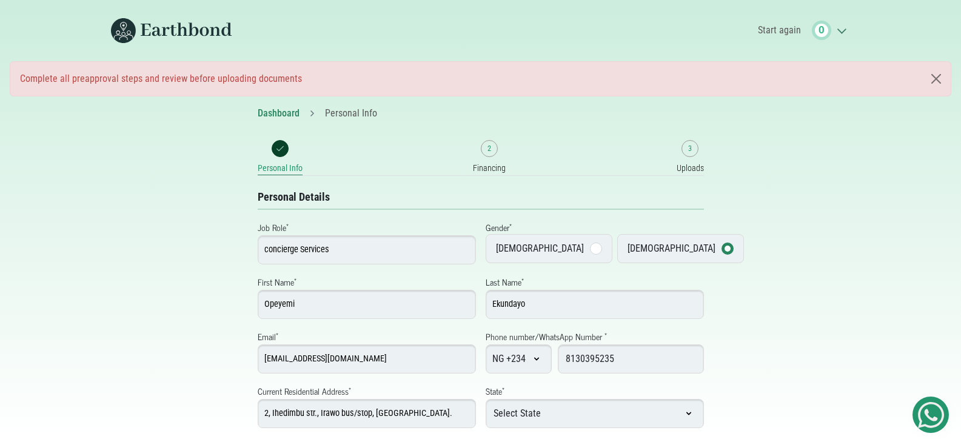
select select "[GEOGRAPHIC_DATA]"
select select "Kosofe"
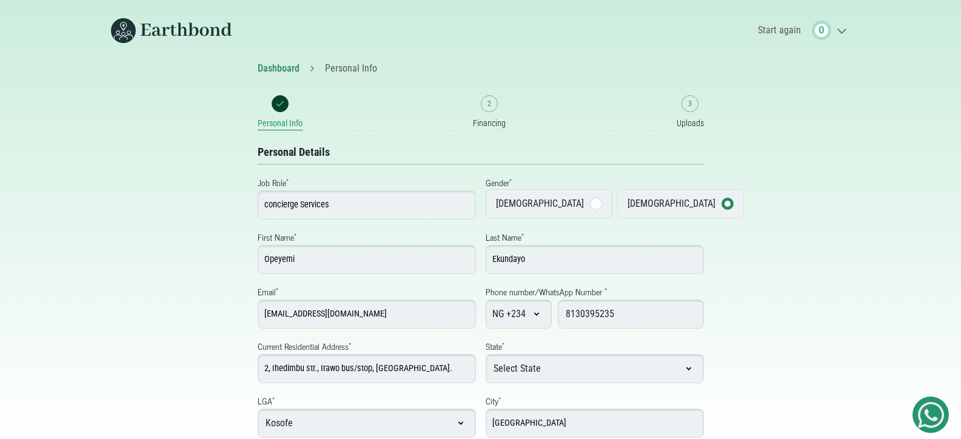
select select "Lagos"
select select "Kosofe"
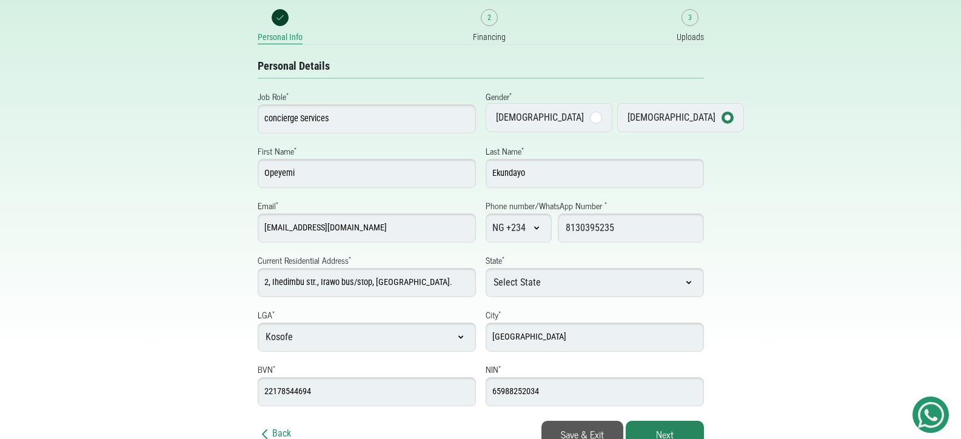
scroll to position [95, 0]
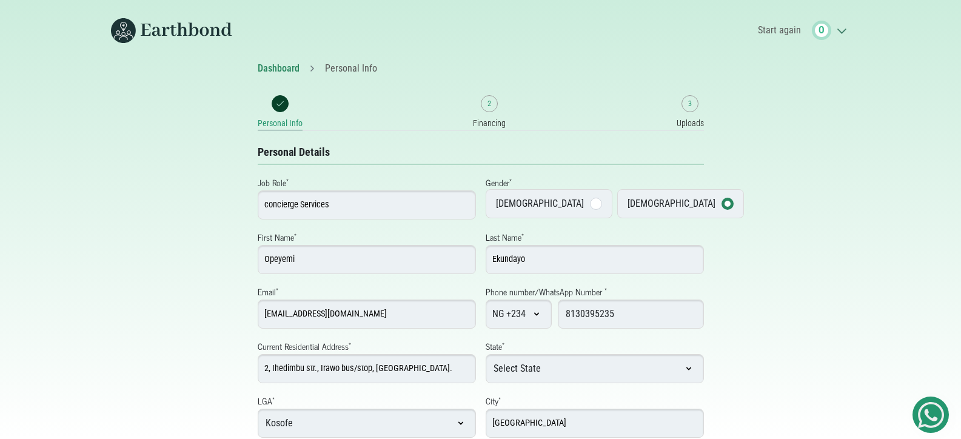
select select "[GEOGRAPHIC_DATA]"
select select "Kosofe"
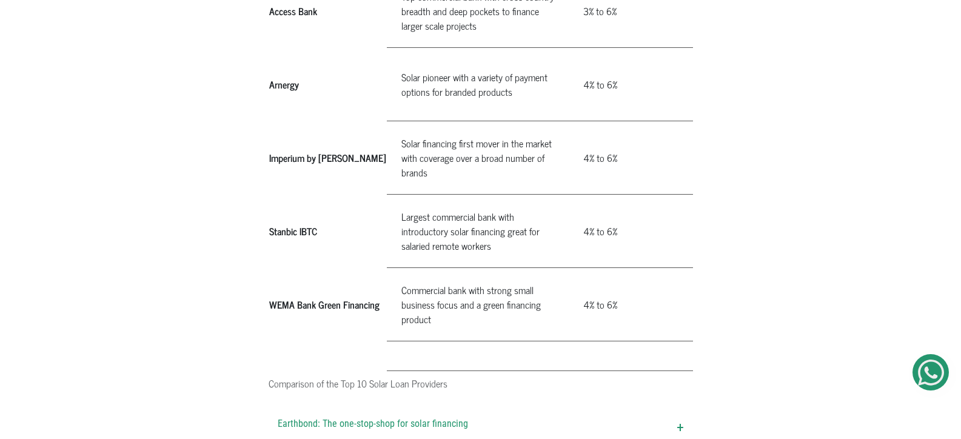
scroll to position [1236, 0]
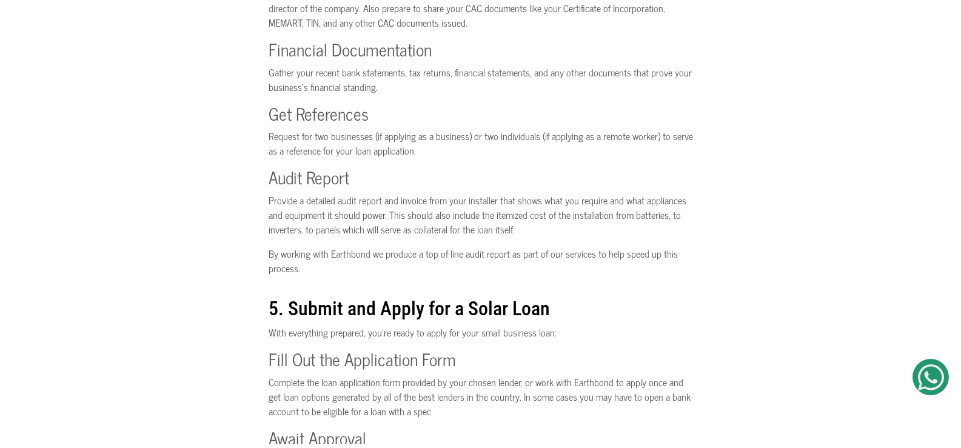
scroll to position [1947, 0]
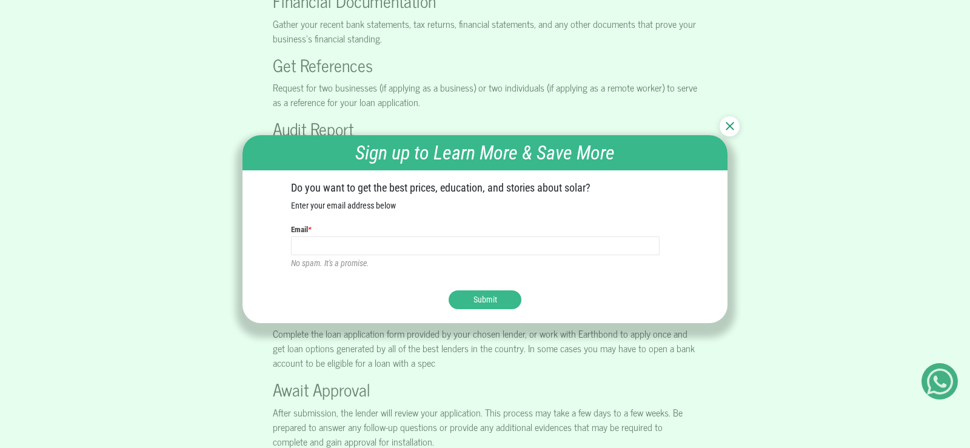
click at [729, 122] on img at bounding box center [729, 126] width 8 height 8
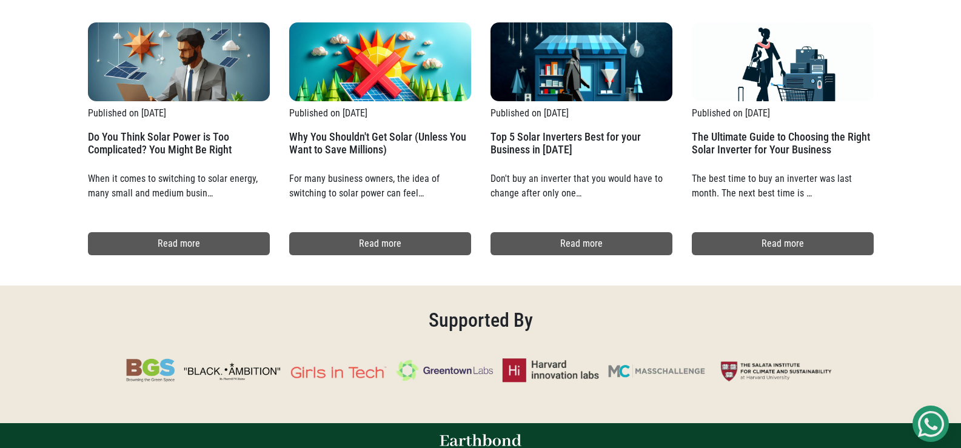
scroll to position [2913, 0]
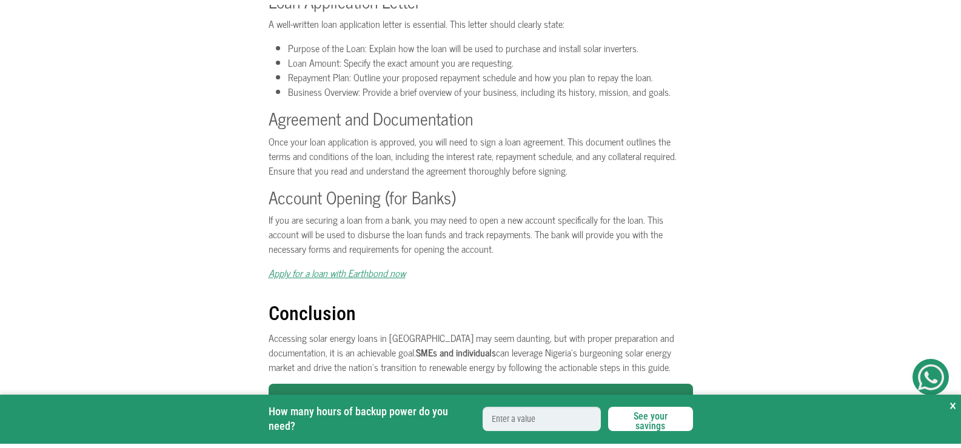
scroll to position [1333, 0]
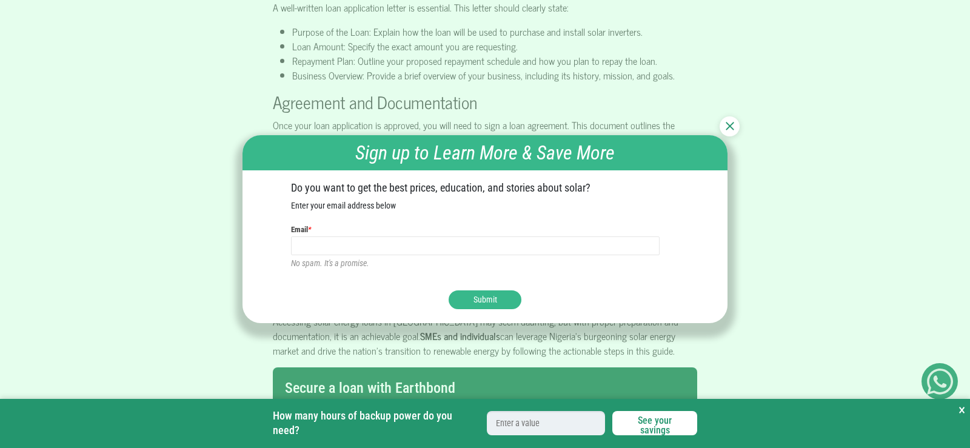
click at [729, 121] on div at bounding box center [729, 126] width 20 height 20
